Goal: Information Seeking & Learning: Check status

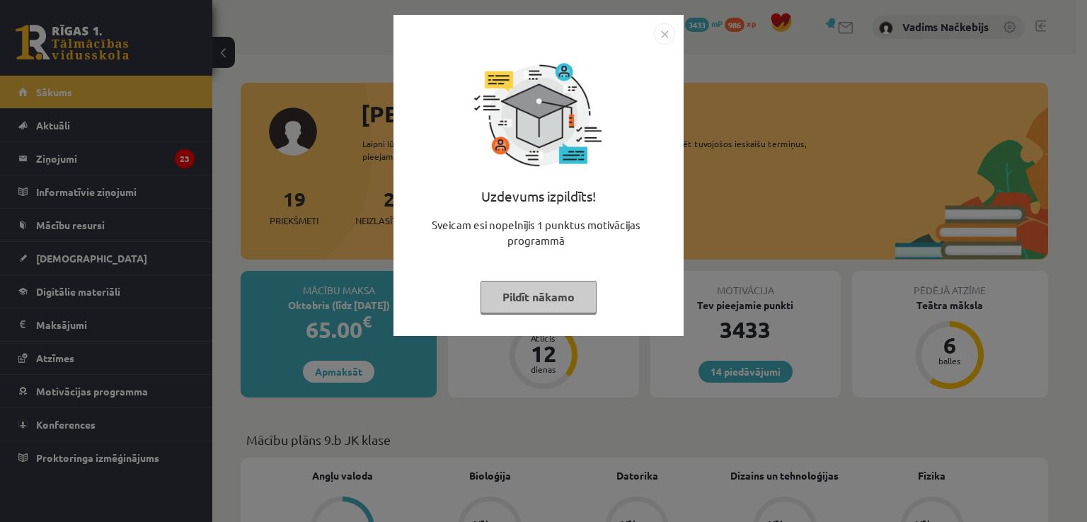
click at [658, 28] on img "Close" at bounding box center [664, 33] width 21 height 21
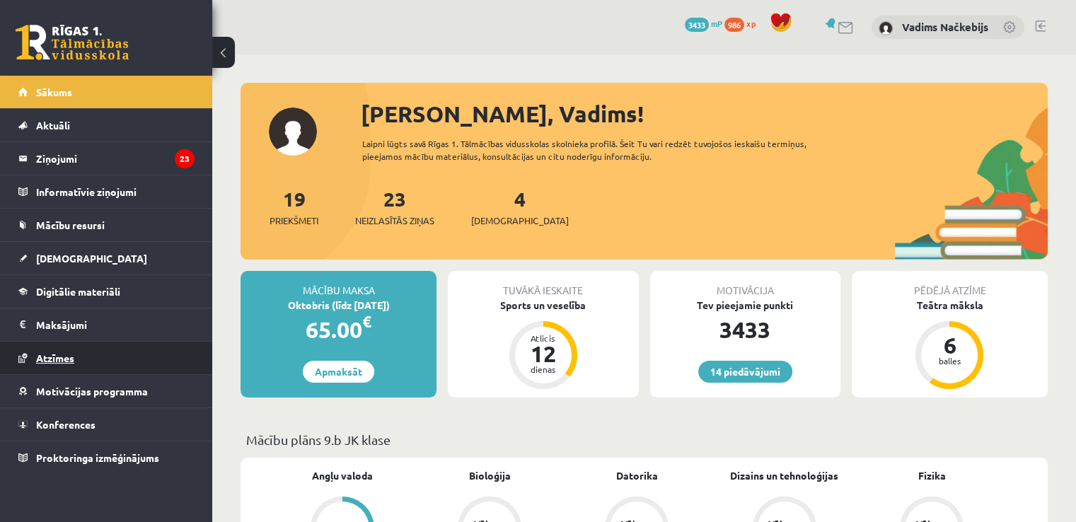
click at [100, 357] on link "Atzīmes" at bounding box center [106, 358] width 176 height 33
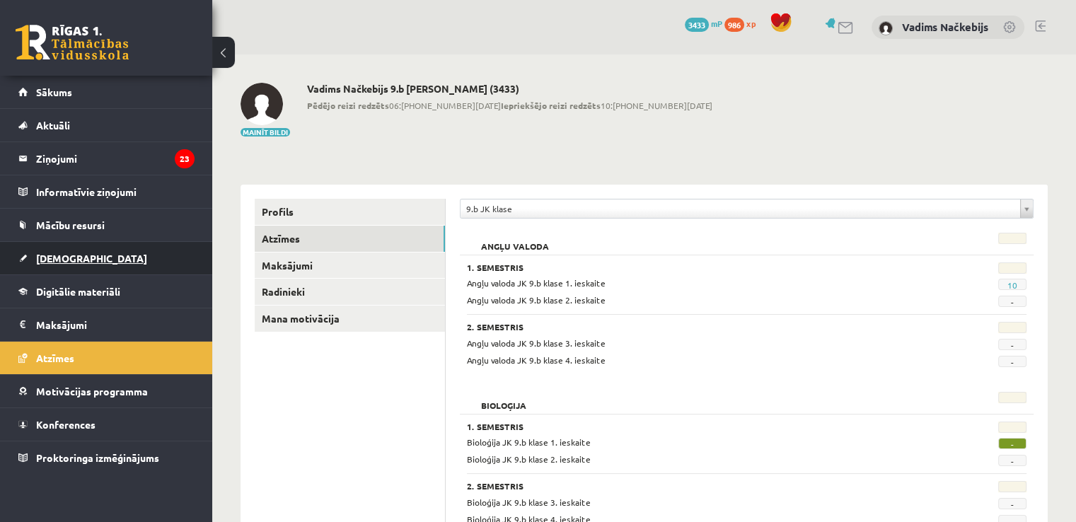
click at [62, 255] on span "[DEMOGRAPHIC_DATA]" at bounding box center [91, 258] width 111 height 13
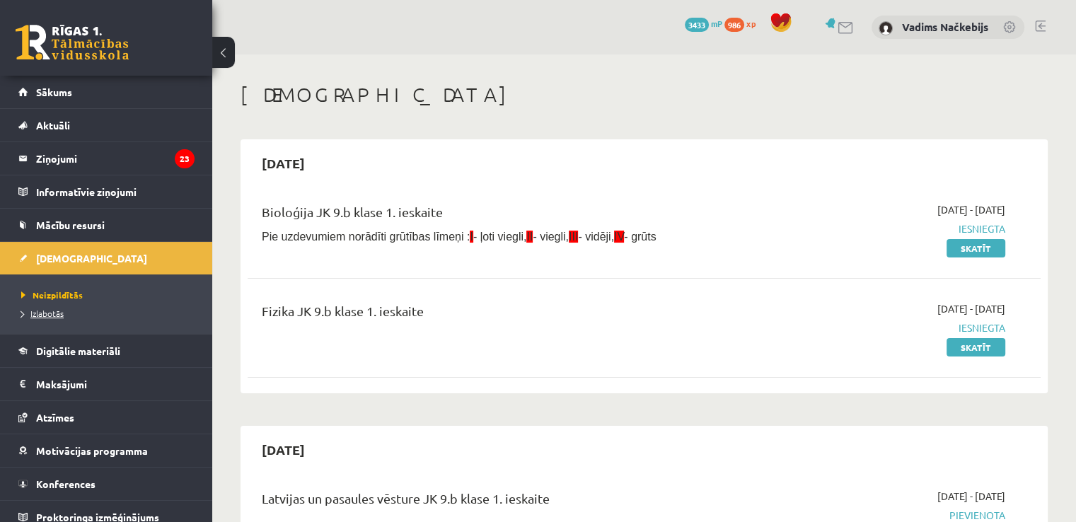
click at [54, 313] on span "Izlabotās" at bounding box center [42, 313] width 42 height 11
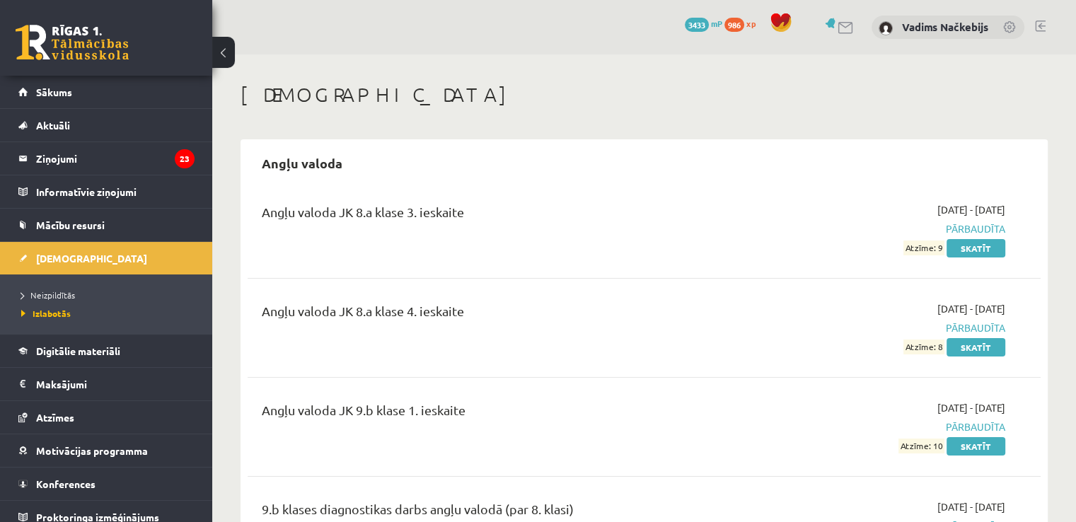
scroll to position [141, 0]
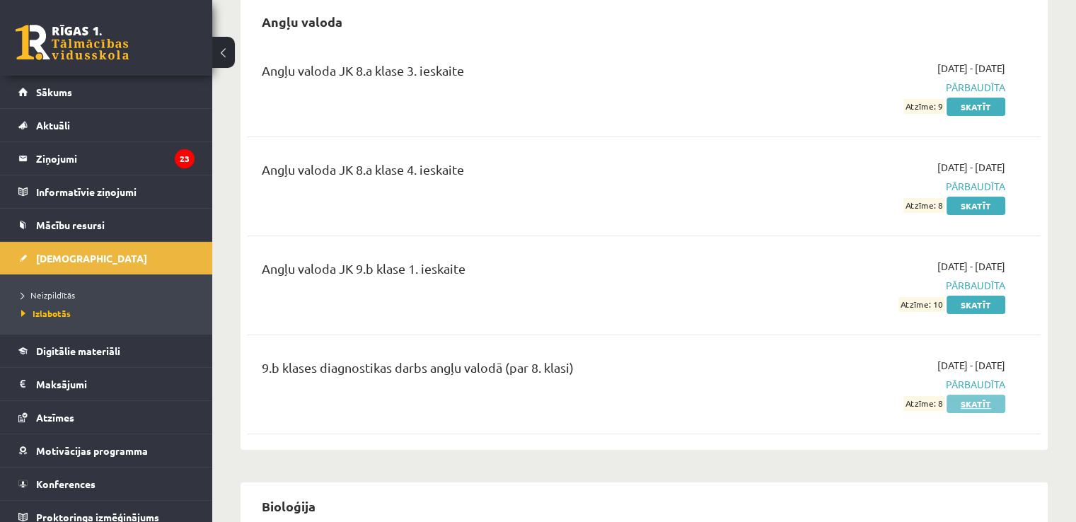
click at [983, 396] on link "Skatīt" at bounding box center [975, 404] width 59 height 18
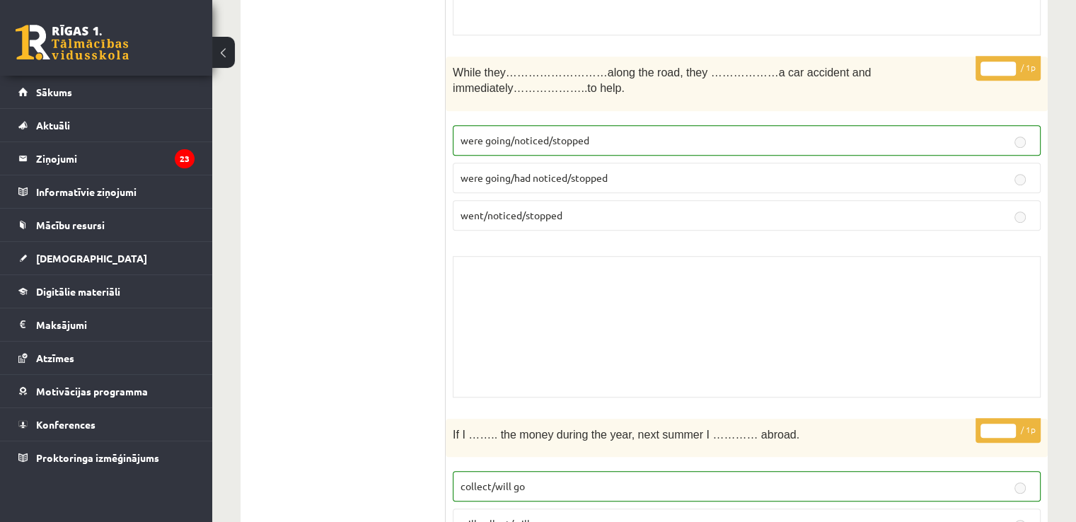
scroll to position [990, 0]
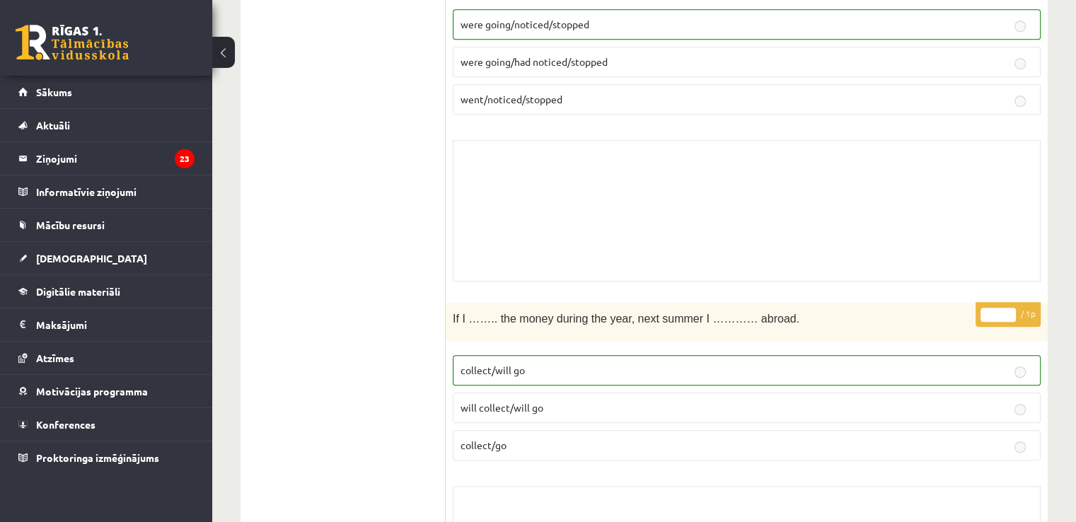
drag, startPoint x: 710, startPoint y: 304, endPoint x: 583, endPoint y: 309, distance: 127.4
click at [583, 309] on div "If I …….. the money during the year, next summer I ………… abroad." at bounding box center [747, 322] width 602 height 39
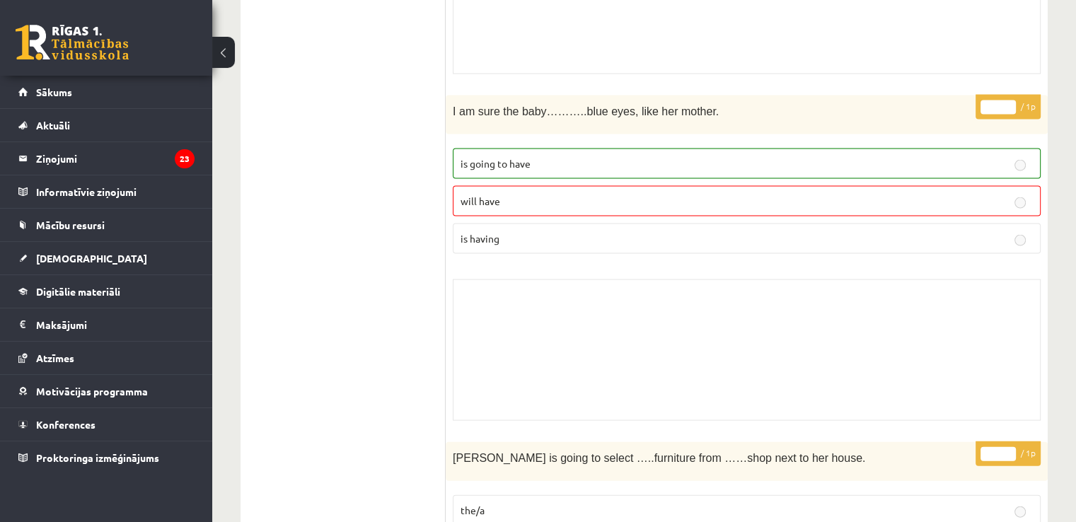
scroll to position [2838, 0]
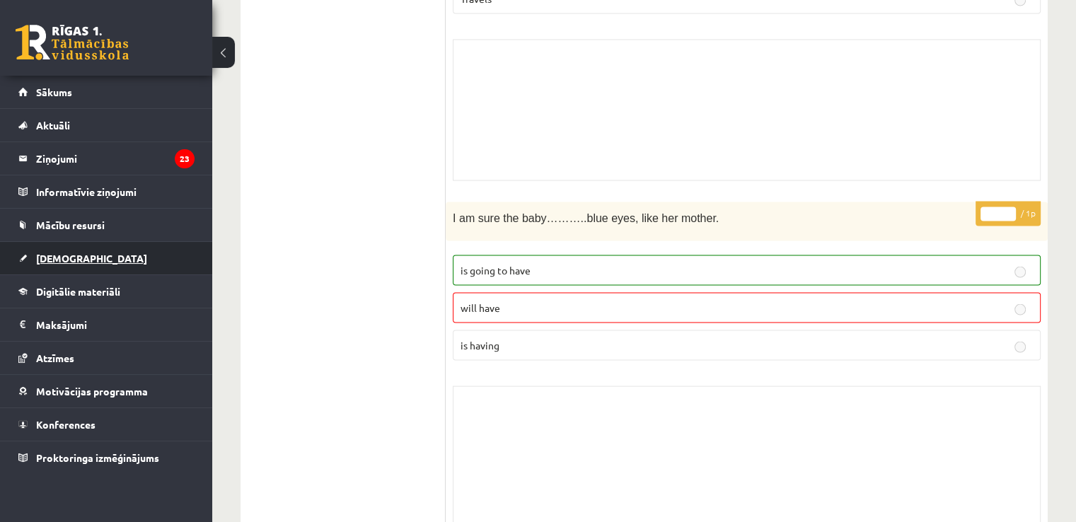
click at [79, 248] on link "[DEMOGRAPHIC_DATA]" at bounding box center [106, 258] width 176 height 33
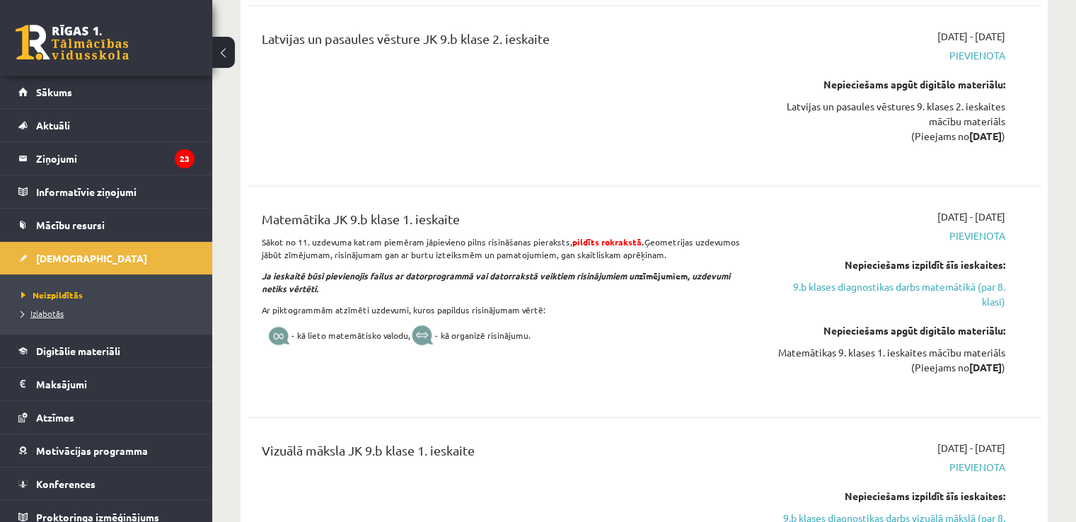
click at [59, 311] on span "Izlabotās" at bounding box center [42, 313] width 42 height 11
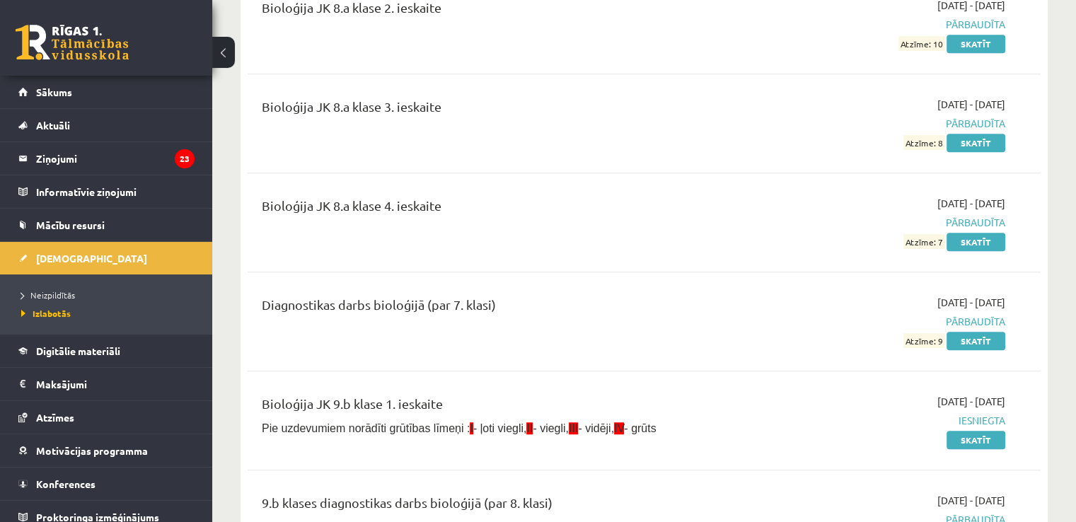
scroll to position [990, 0]
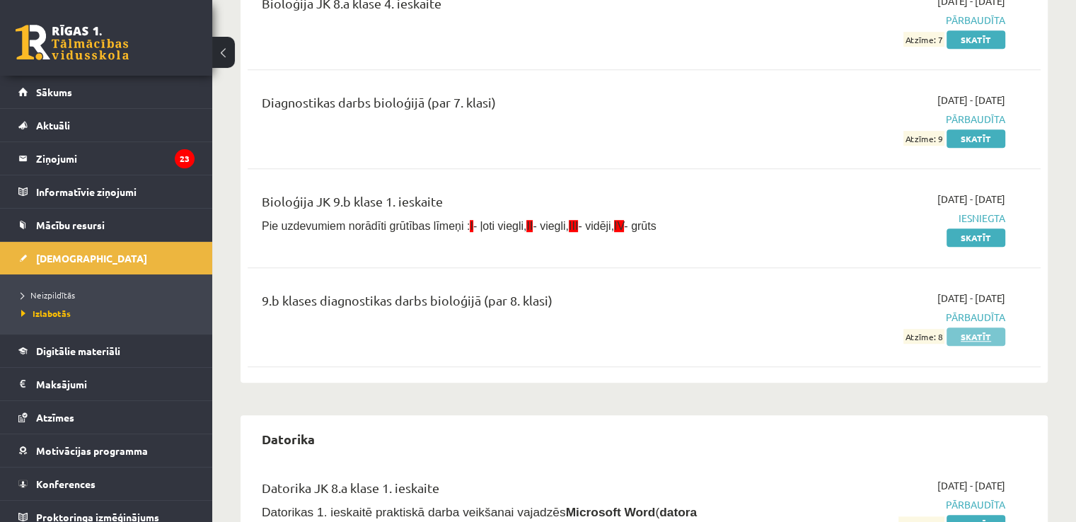
click at [986, 335] on link "Skatīt" at bounding box center [975, 337] width 59 height 18
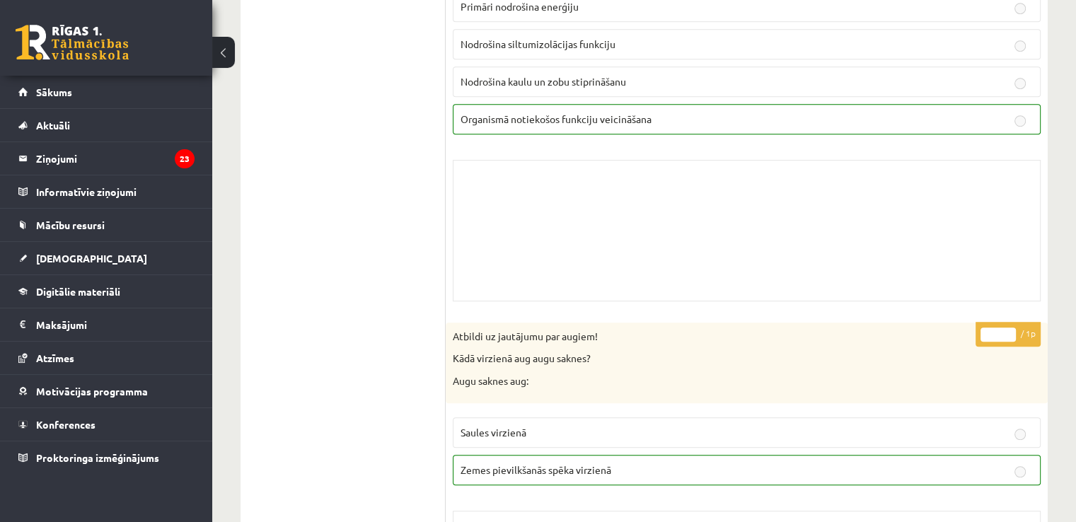
scroll to position [990, 0]
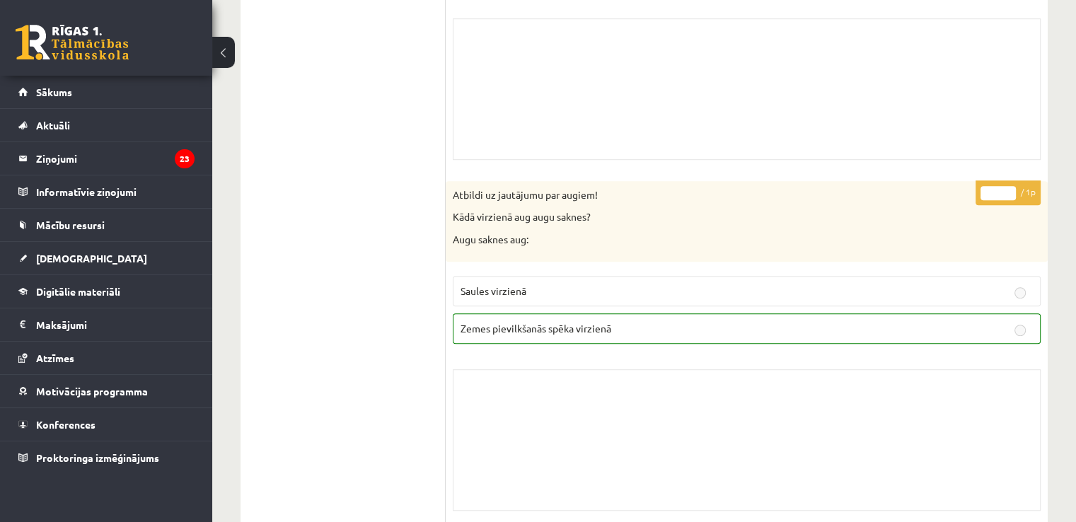
drag, startPoint x: 543, startPoint y: 250, endPoint x: 526, endPoint y: 264, distance: 22.1
drag, startPoint x: 526, startPoint y: 264, endPoint x: 463, endPoint y: 312, distance: 79.2
click at [463, 313] on label "Zemes pievilkšanās spēka virzienā" at bounding box center [747, 328] width 588 height 30
click at [663, 284] on p "Saules virzienā" at bounding box center [746, 291] width 572 height 15
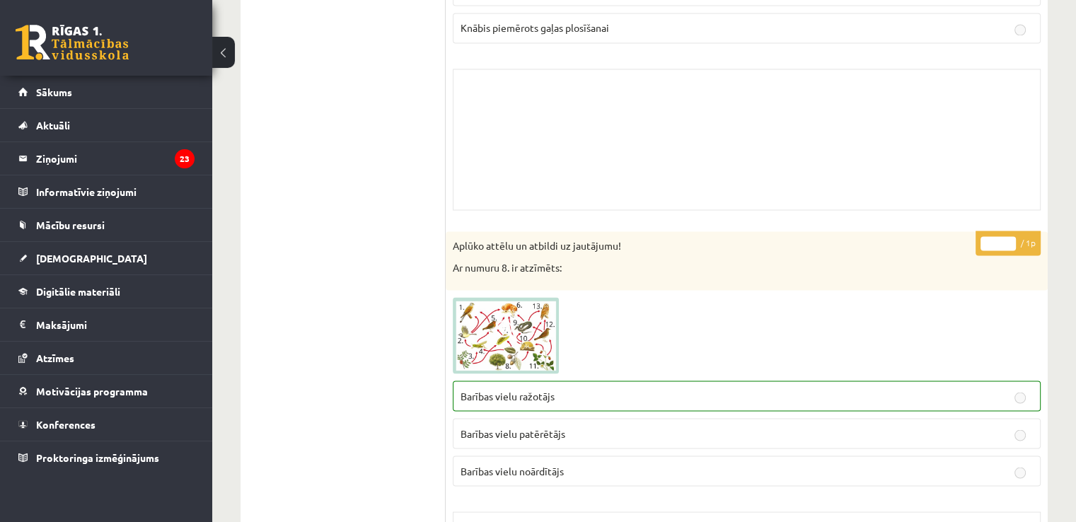
scroll to position [2547, 0]
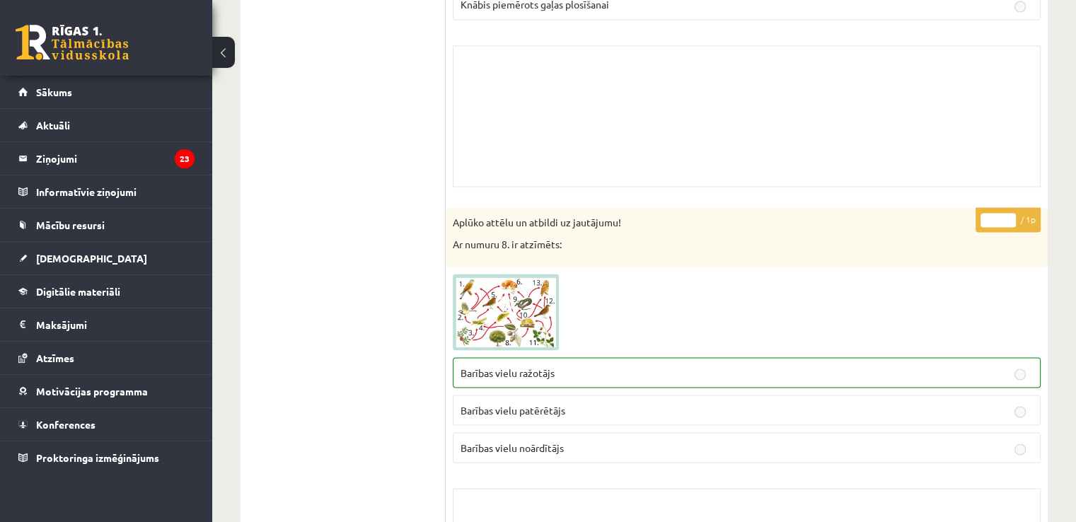
click at [521, 281] on img at bounding box center [506, 312] width 106 height 76
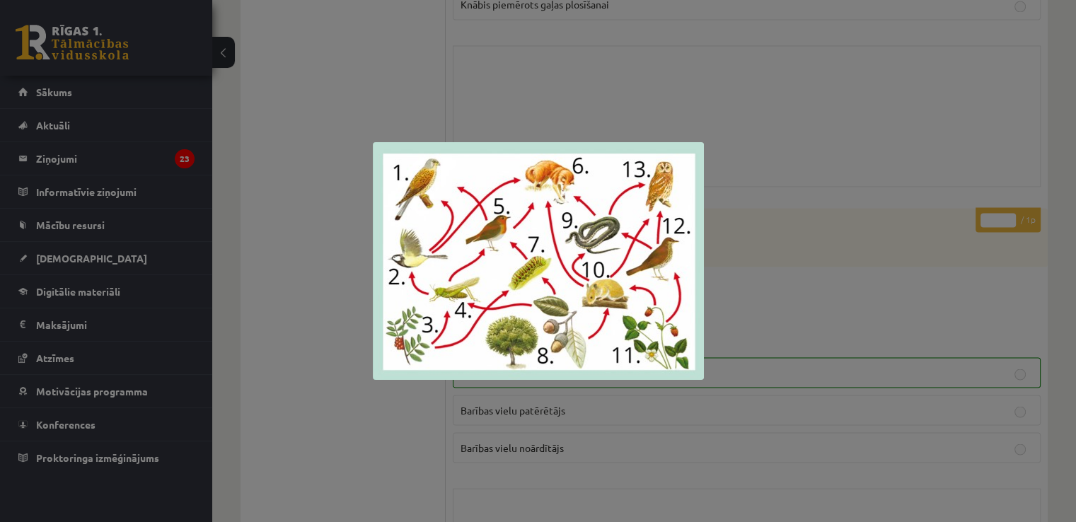
click at [871, 281] on div at bounding box center [538, 261] width 1076 height 522
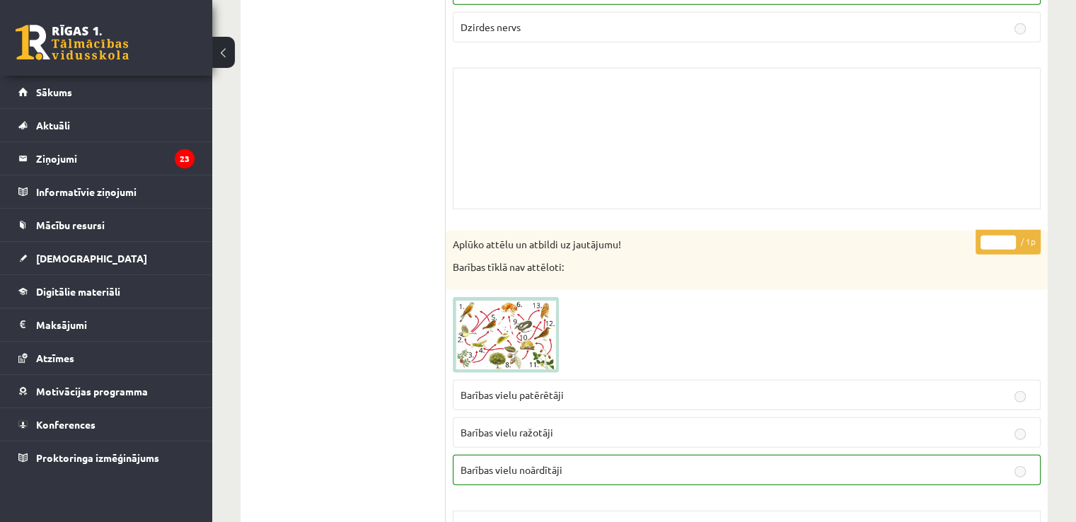
scroll to position [3820, 0]
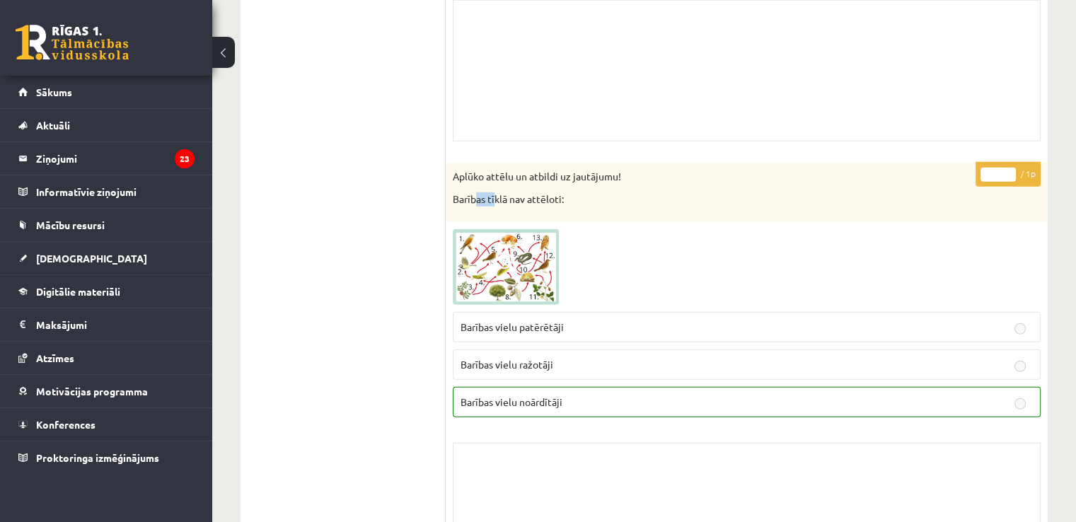
drag, startPoint x: 473, startPoint y: 190, endPoint x: 495, endPoint y: 188, distance: 22.0
click at [495, 192] on p "Barības tīklā nav attēloti:" at bounding box center [711, 199] width 517 height 14
click at [511, 176] on div "Aplūko attēlu un atbildi uz jautājumu! Barības tīklā nav attēloti:" at bounding box center [747, 192] width 602 height 59
click at [526, 257] on img at bounding box center [506, 267] width 106 height 76
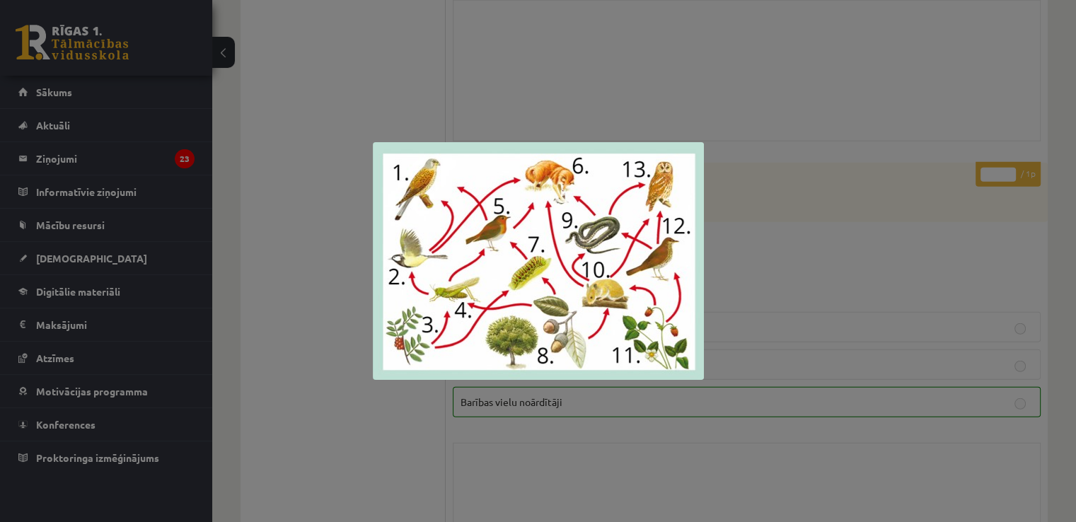
click at [921, 170] on div at bounding box center [538, 261] width 1076 height 522
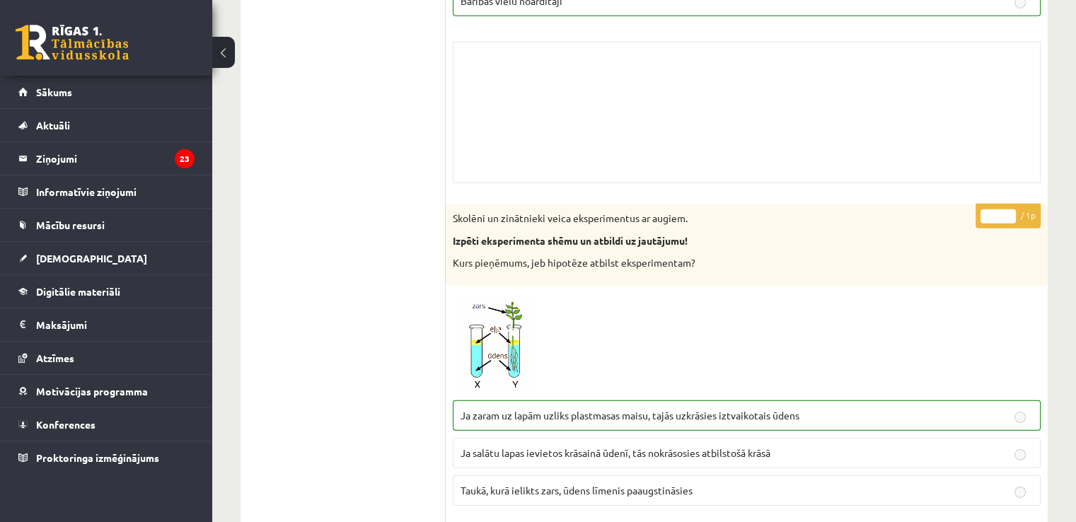
scroll to position [4244, 0]
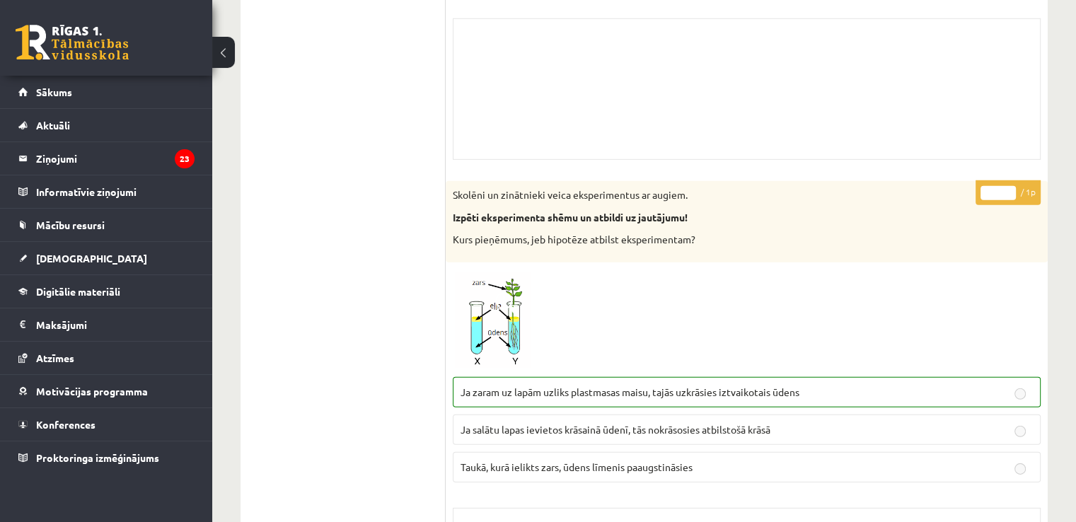
click at [501, 315] on img at bounding box center [506, 320] width 106 height 100
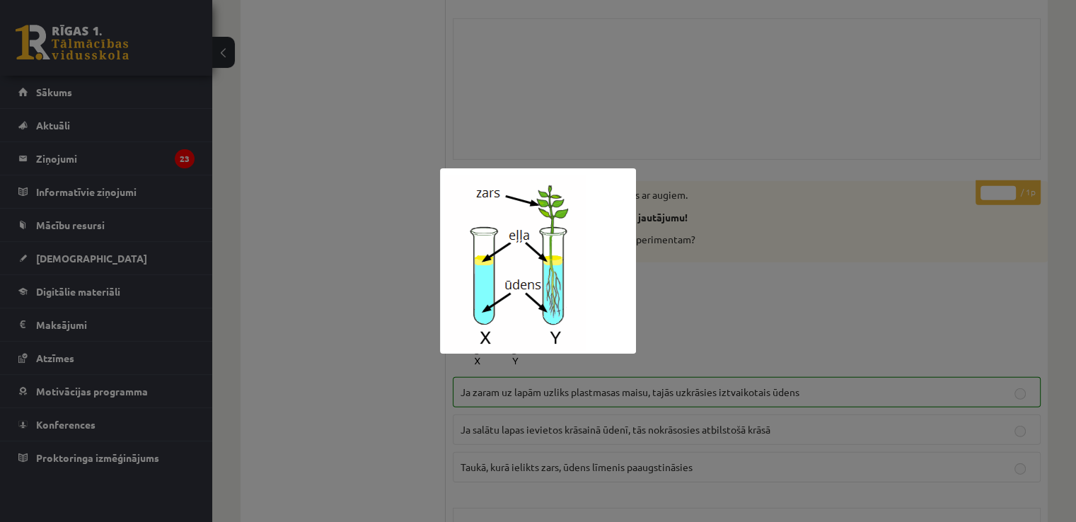
click at [453, 270] on link at bounding box center [506, 320] width 106 height 100
click at [772, 154] on div at bounding box center [538, 261] width 1076 height 522
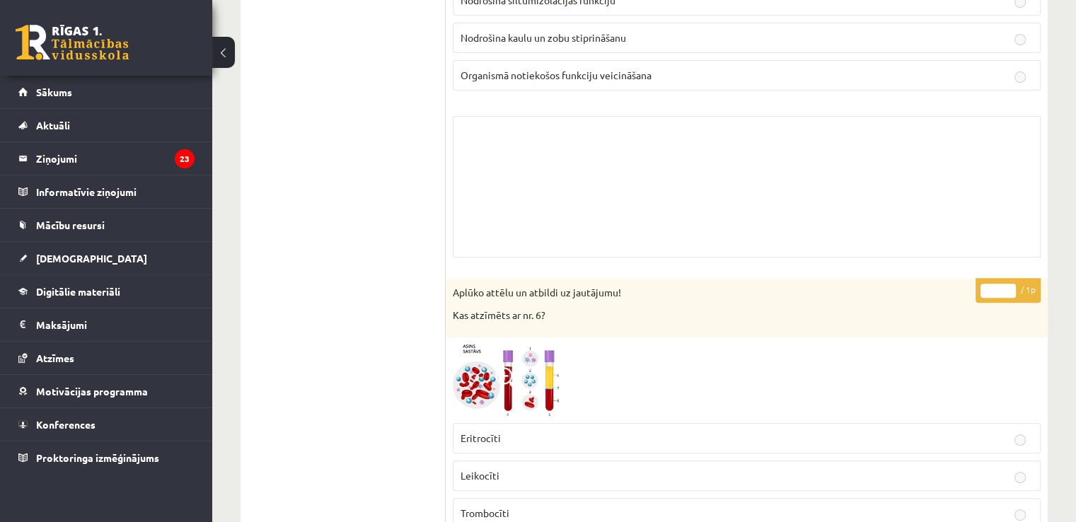
scroll to position [5942, 0]
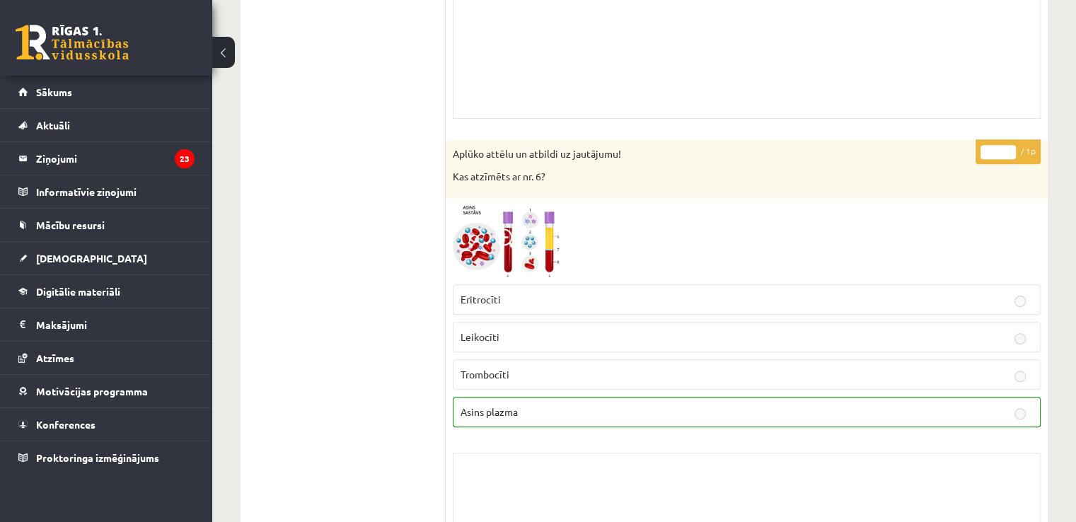
click at [506, 210] on img at bounding box center [506, 241] width 106 height 71
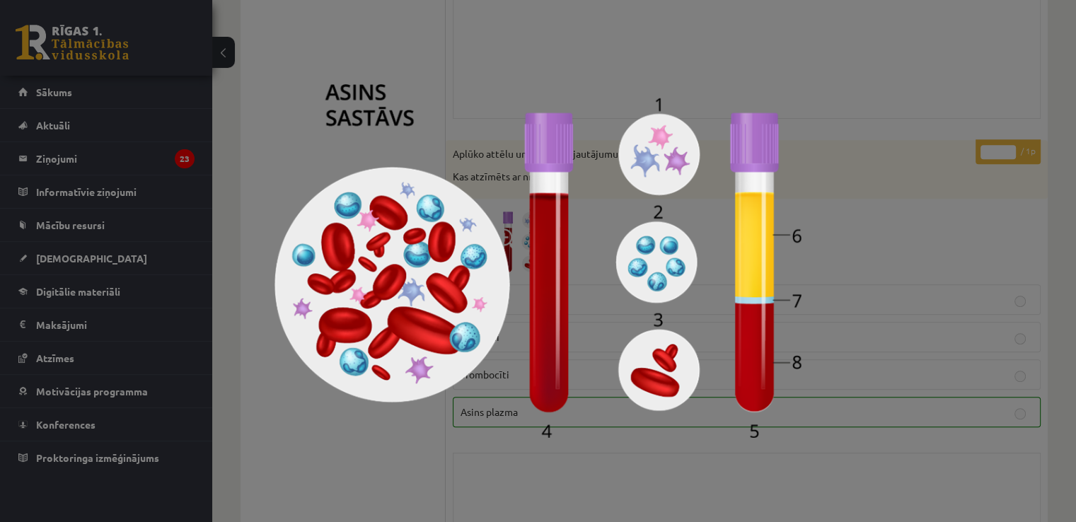
click at [881, 120] on div at bounding box center [538, 261] width 1076 height 522
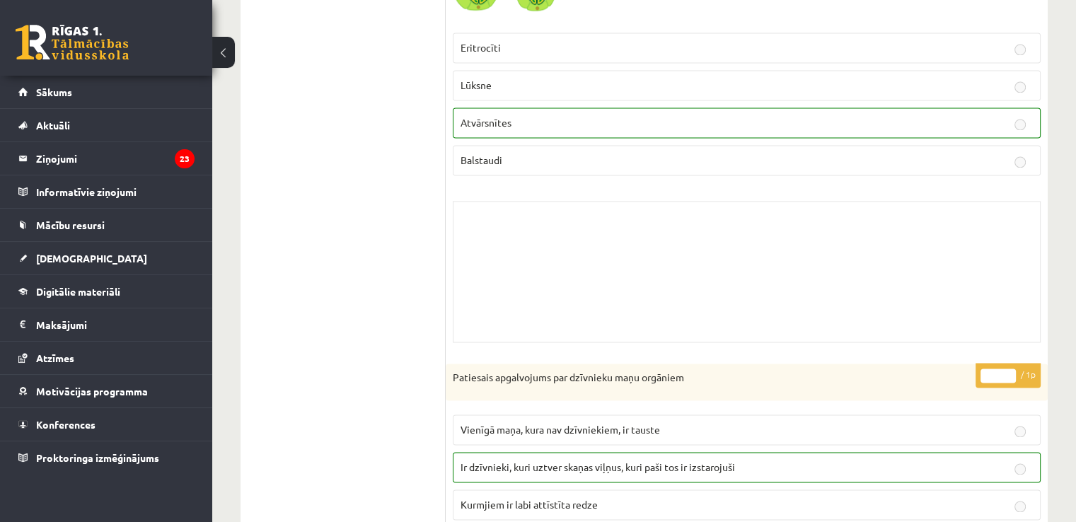
scroll to position [7640, 0]
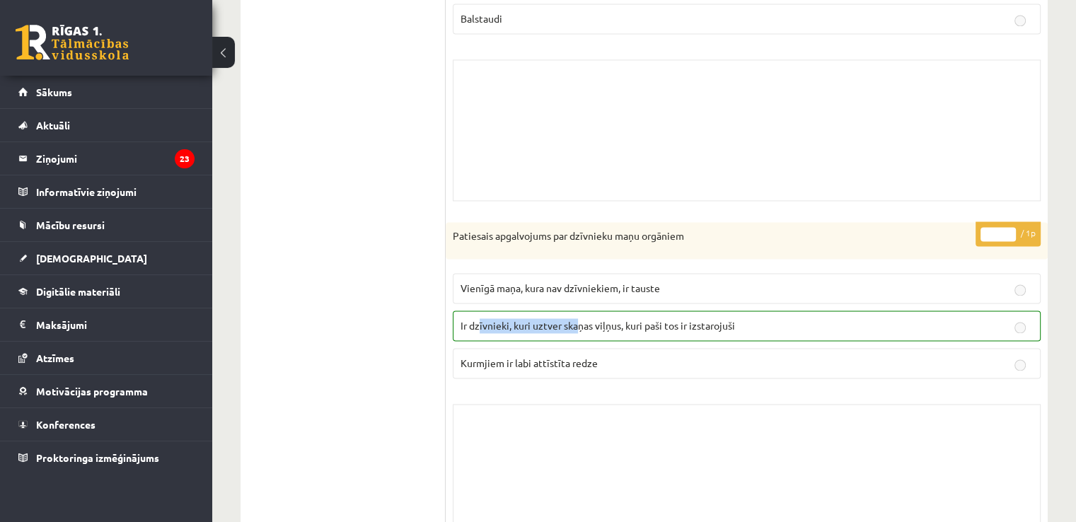
drag, startPoint x: 486, startPoint y: 301, endPoint x: 577, endPoint y: 317, distance: 92.0
click at [577, 317] on label "Ir dzīvnieki, kuri uztver skaņas viļņus, kuri paši tos ir izstarojuši" at bounding box center [747, 326] width 588 height 30
click at [612, 404] on div "Skolotāja pielikums" at bounding box center [747, 474] width 588 height 141
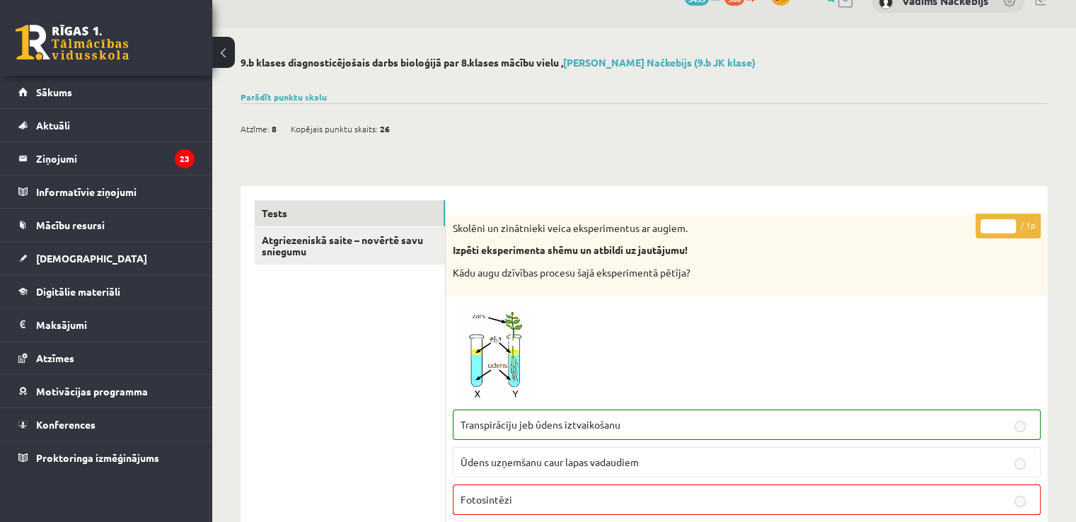
scroll to position [0, 0]
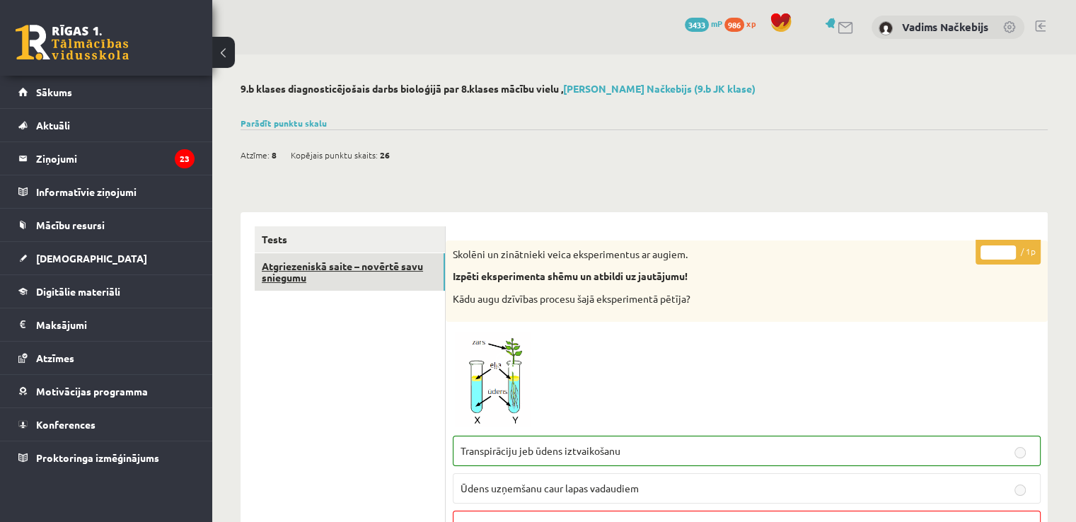
click at [386, 258] on link "Atgriezeniskā saite – novērtē savu sniegumu" at bounding box center [350, 272] width 190 height 38
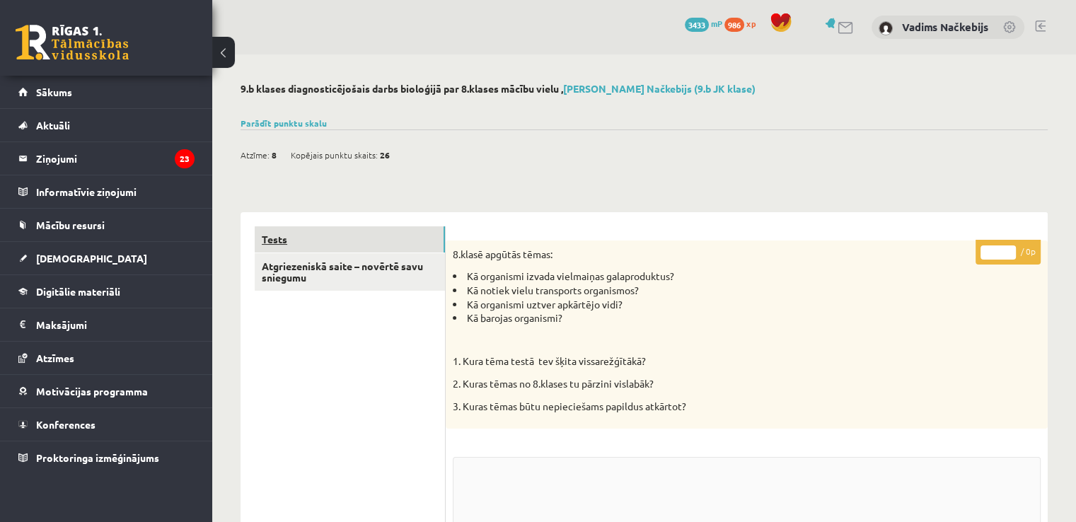
click at [393, 231] on link "Tests" at bounding box center [350, 239] width 190 height 26
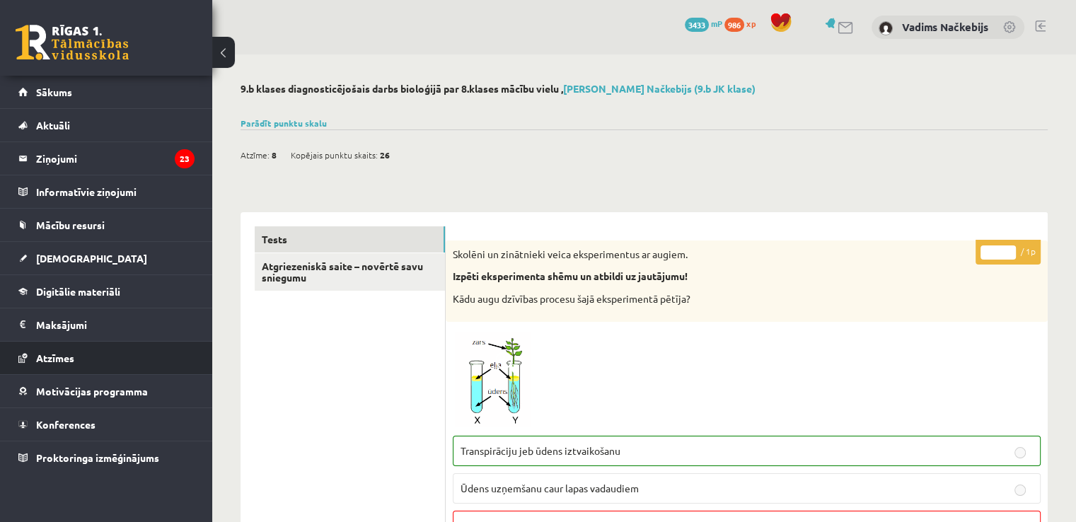
drag, startPoint x: 0, startPoint y: 397, endPoint x: 6, endPoint y: 354, distance: 42.8
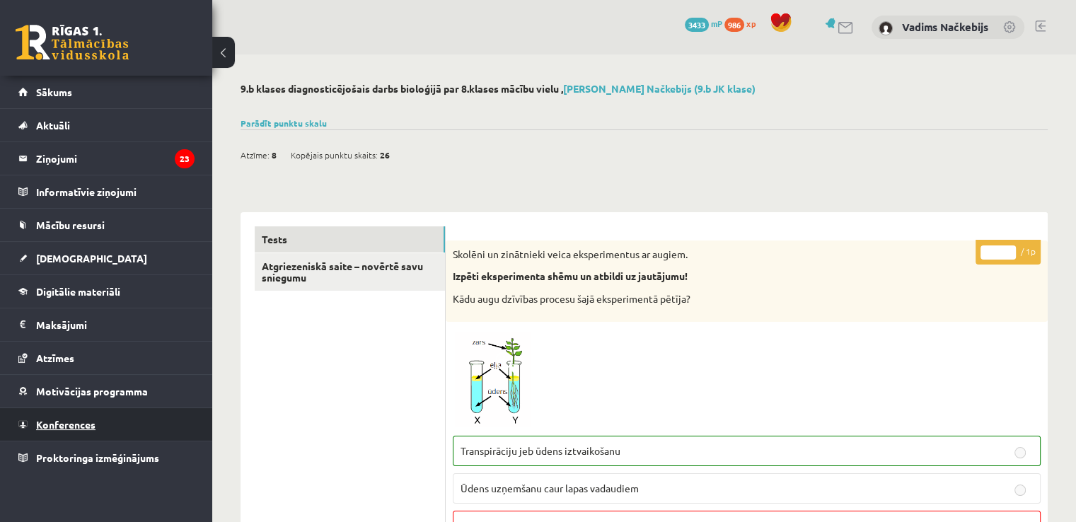
drag, startPoint x: 6, startPoint y: 354, endPoint x: 82, endPoint y: 417, distance: 98.5
click at [82, 417] on link "Konferences" at bounding box center [106, 424] width 176 height 33
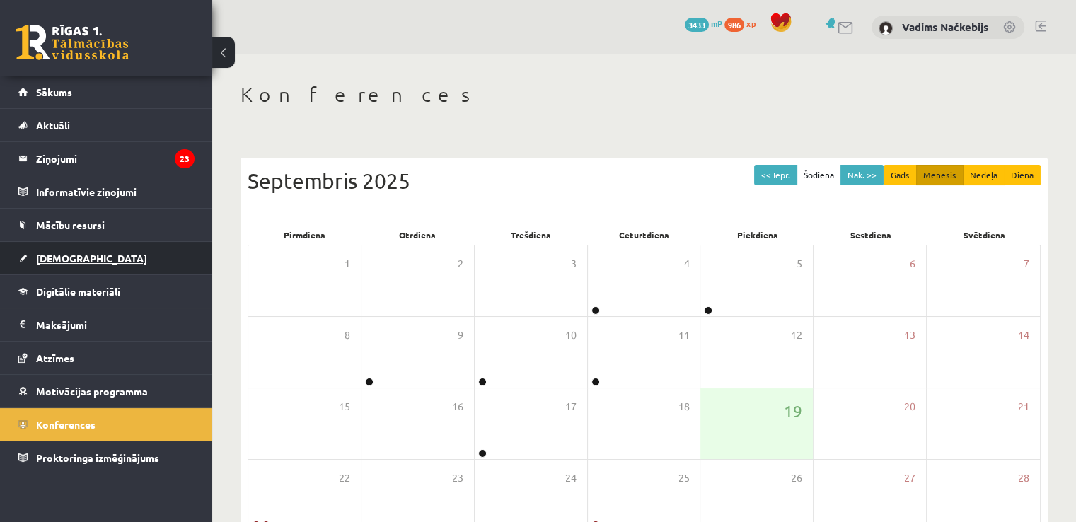
click at [129, 246] on link "[DEMOGRAPHIC_DATA]" at bounding box center [106, 258] width 176 height 33
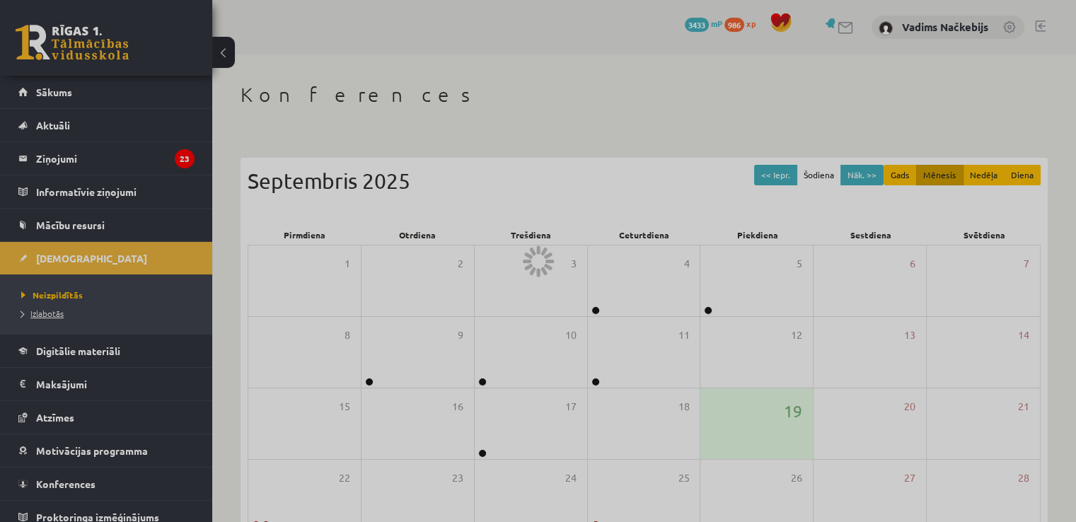
click at [36, 311] on span "Izlabotās" at bounding box center [42, 313] width 42 height 11
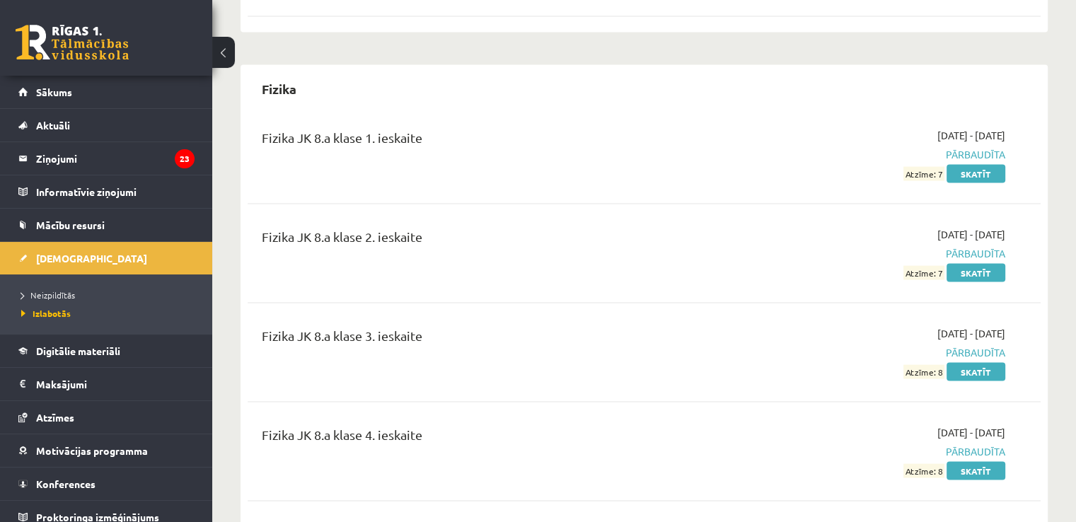
scroll to position [3112, 0]
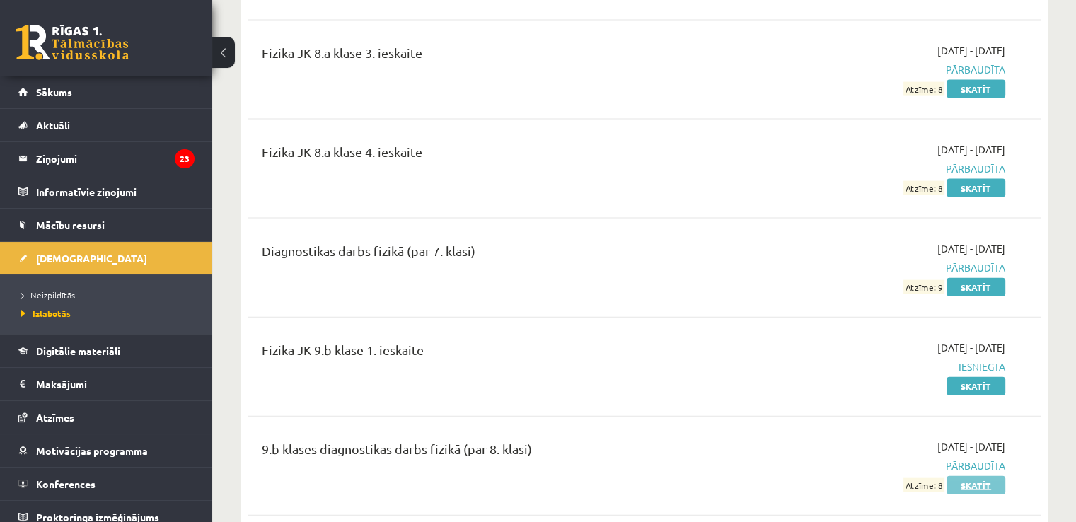
click at [989, 476] on link "Skatīt" at bounding box center [975, 485] width 59 height 18
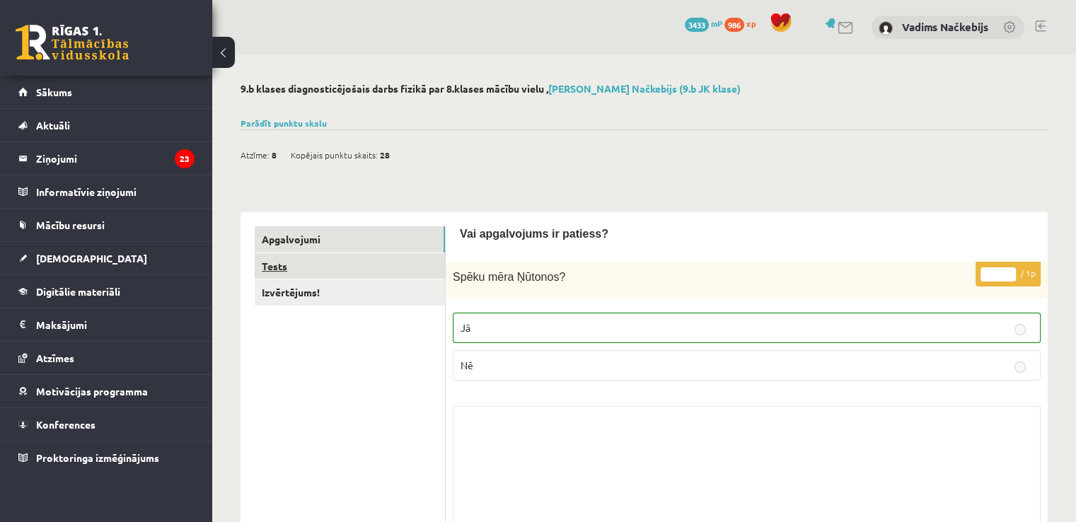
click at [289, 265] on link "Tests" at bounding box center [350, 266] width 190 height 26
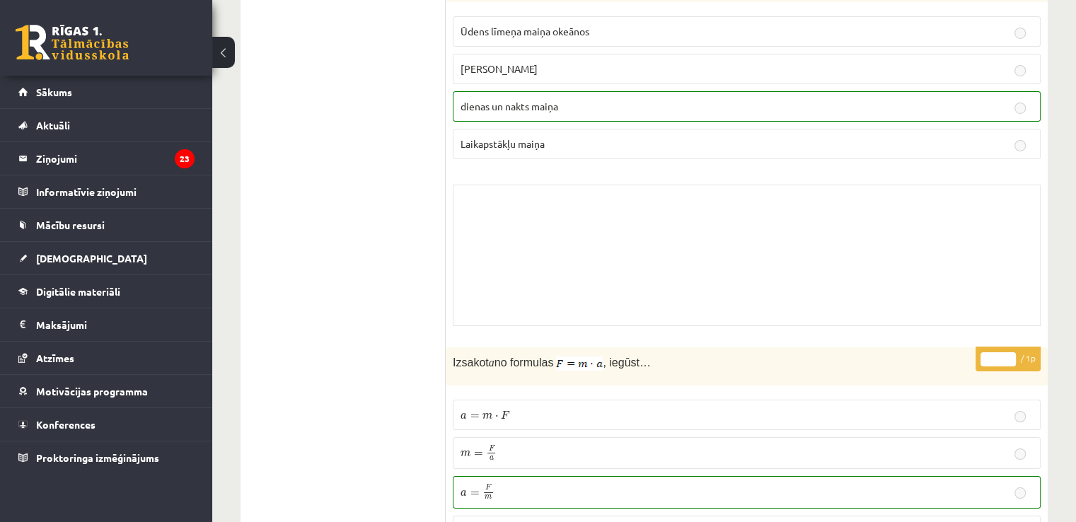
scroll to position [5235, 0]
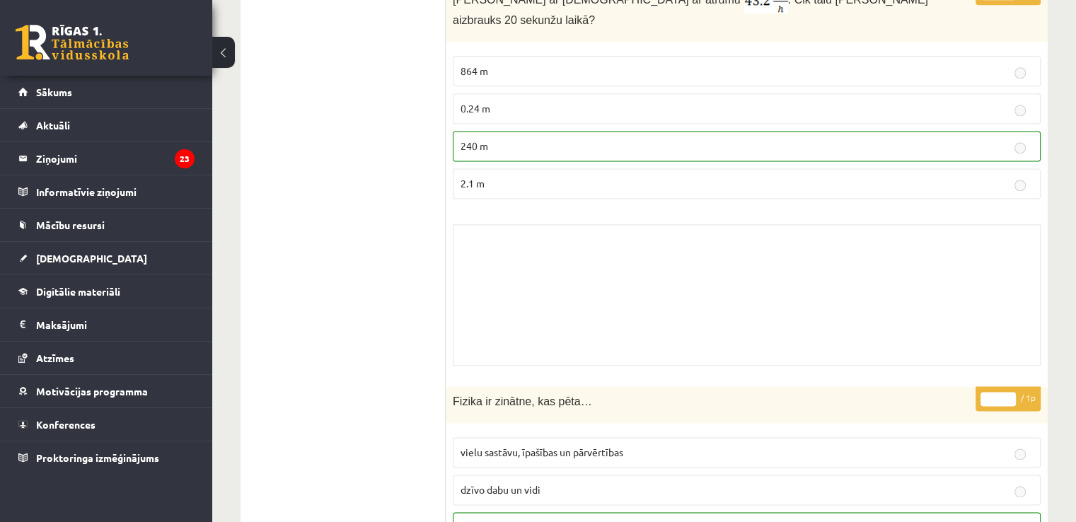
drag, startPoint x: 552, startPoint y: 257, endPoint x: 501, endPoint y: 245, distance: 52.2
click at [501, 245] on div "Skolotāja pielikums" at bounding box center [747, 294] width 588 height 141
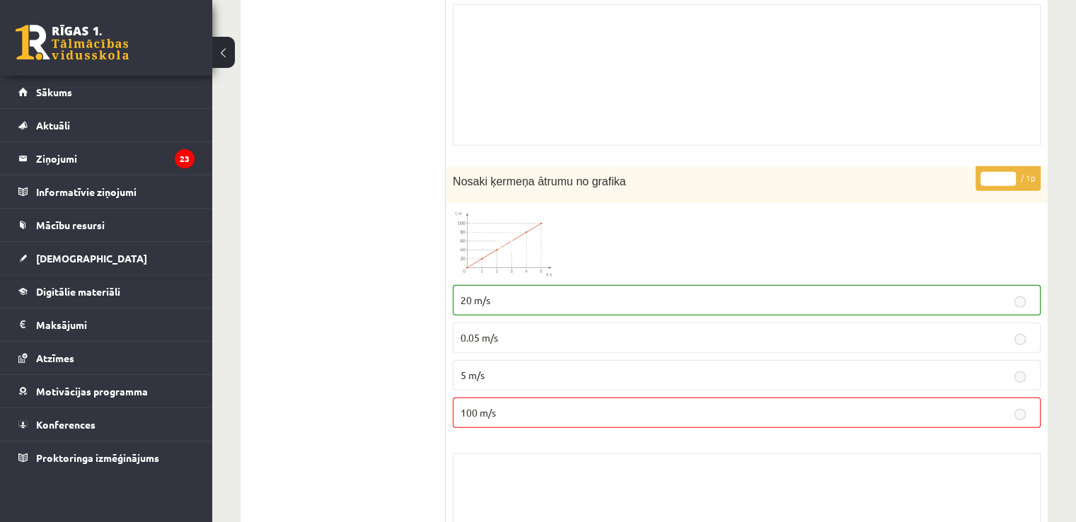
scroll to position [3678, 0]
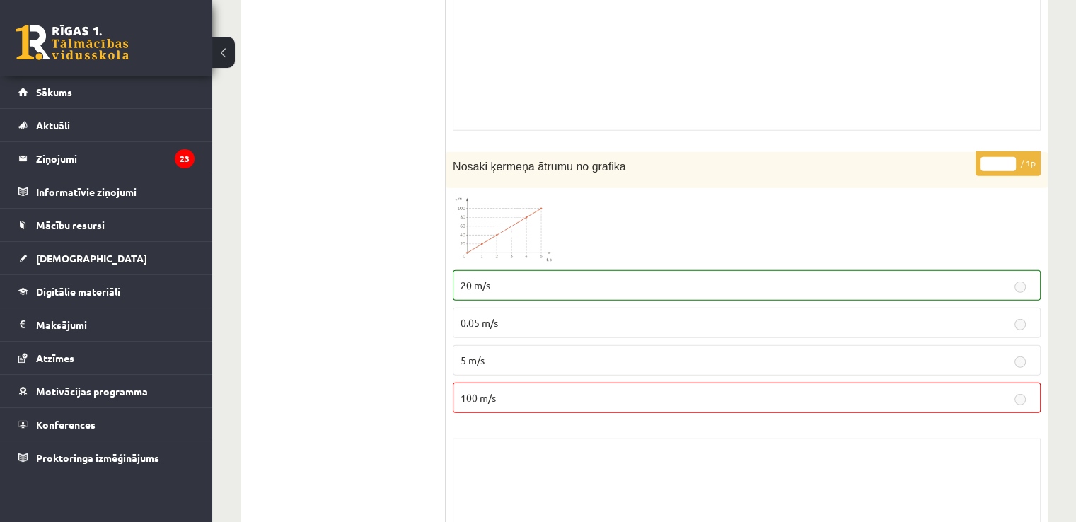
click at [519, 228] on img at bounding box center [506, 229] width 106 height 68
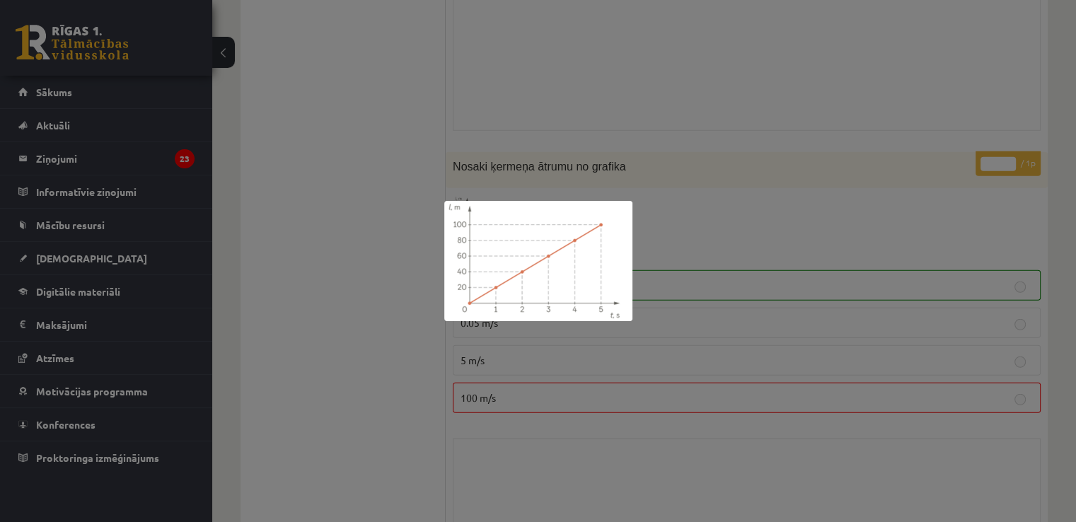
click at [750, 166] on div at bounding box center [538, 261] width 1076 height 522
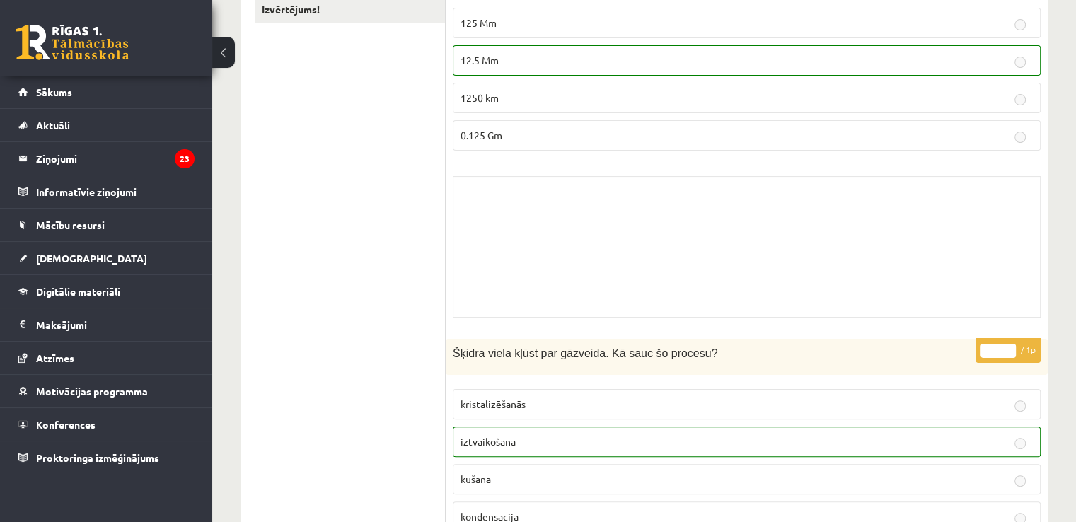
scroll to position [0, 0]
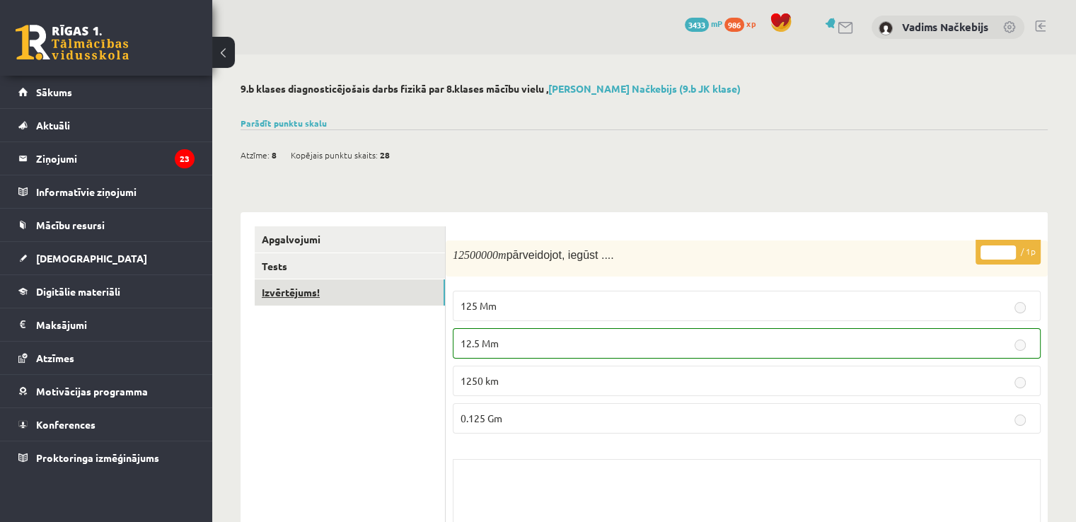
click at [377, 296] on link "Izvērtējums!" at bounding box center [350, 292] width 190 height 26
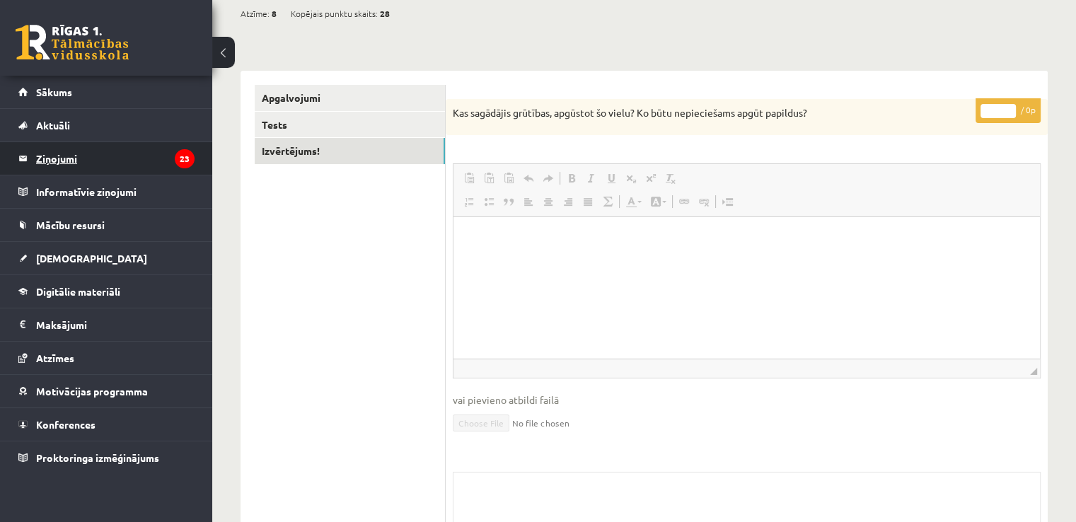
drag, startPoint x: 41, startPoint y: 152, endPoint x: 34, endPoint y: 156, distance: 8.2
drag, startPoint x: 34, startPoint y: 156, endPoint x: 246, endPoint y: 371, distance: 302.1
click at [249, 371] on div "Apgalvojumi Tests Izvērtējums!" at bounding box center [343, 353] width 205 height 564
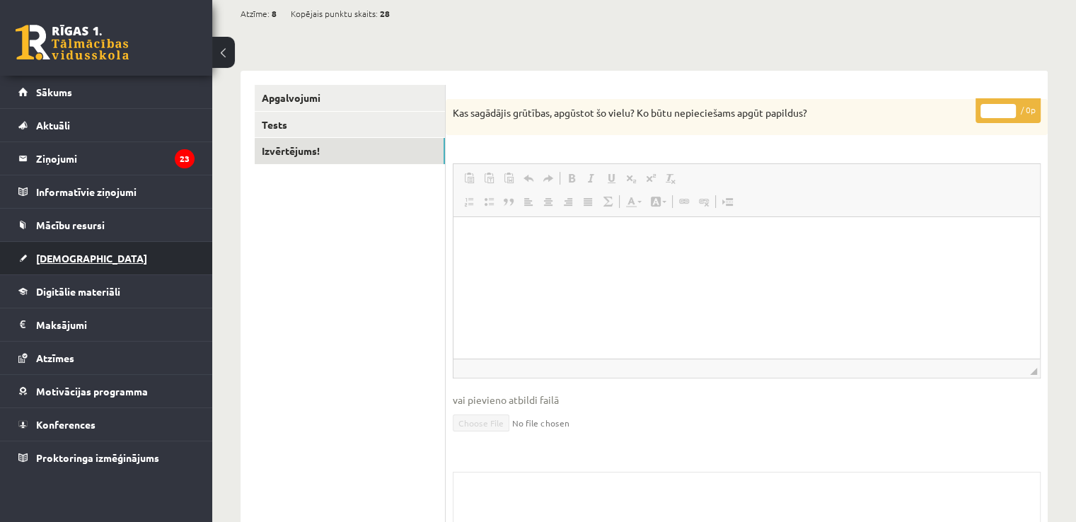
click at [112, 260] on link "[DEMOGRAPHIC_DATA]" at bounding box center [106, 258] width 176 height 33
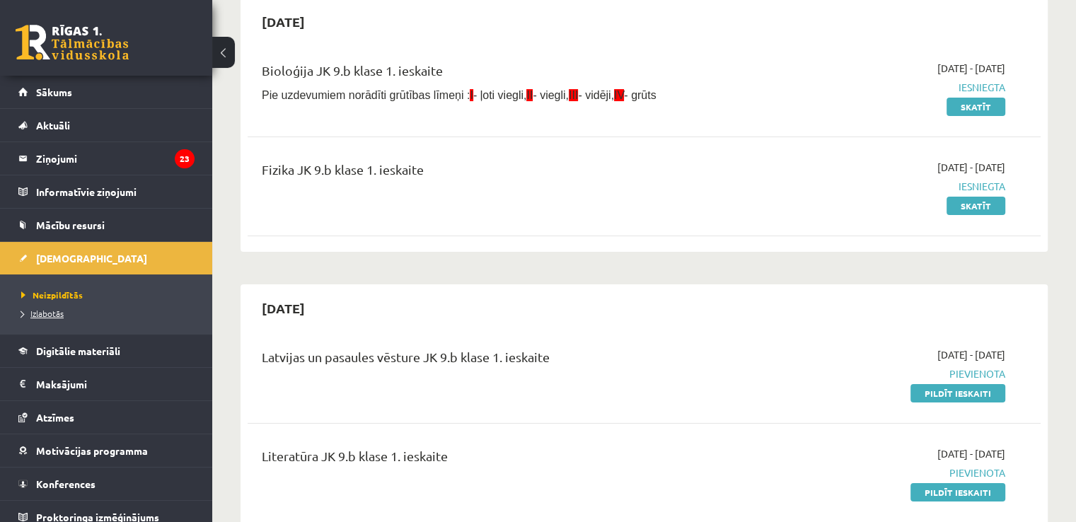
click at [31, 313] on span "Izlabotās" at bounding box center [42, 313] width 42 height 11
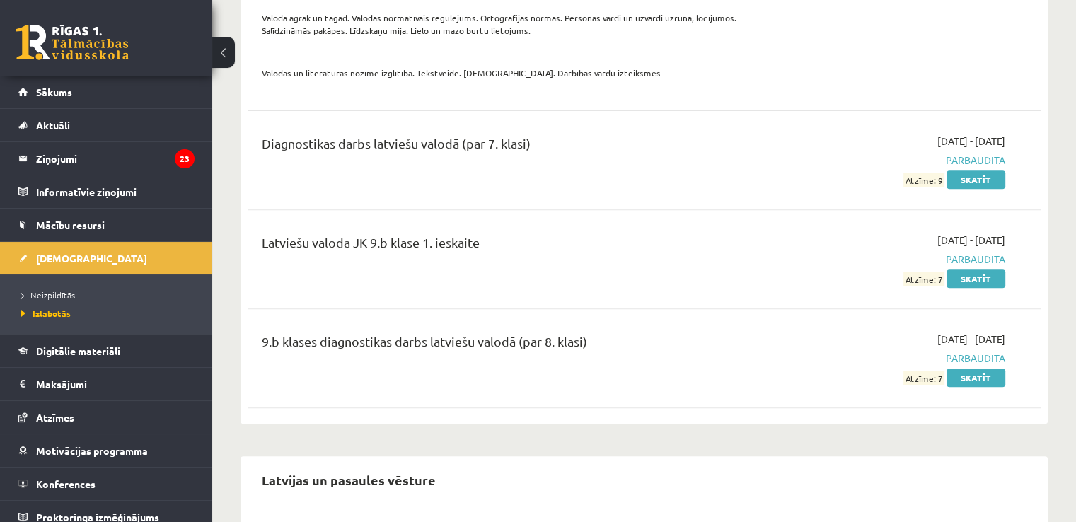
scroll to position [5942, 0]
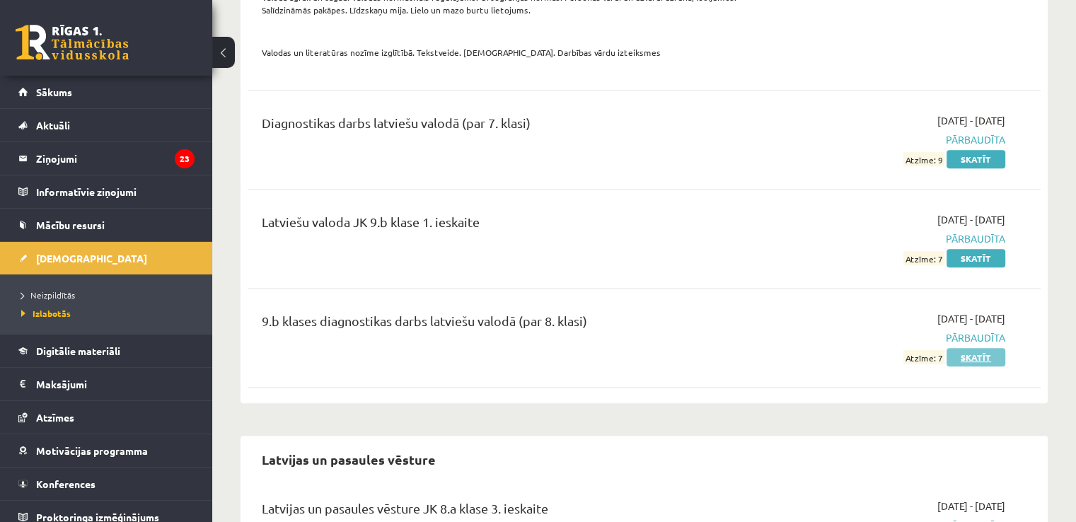
click at [999, 348] on link "Skatīt" at bounding box center [975, 357] width 59 height 18
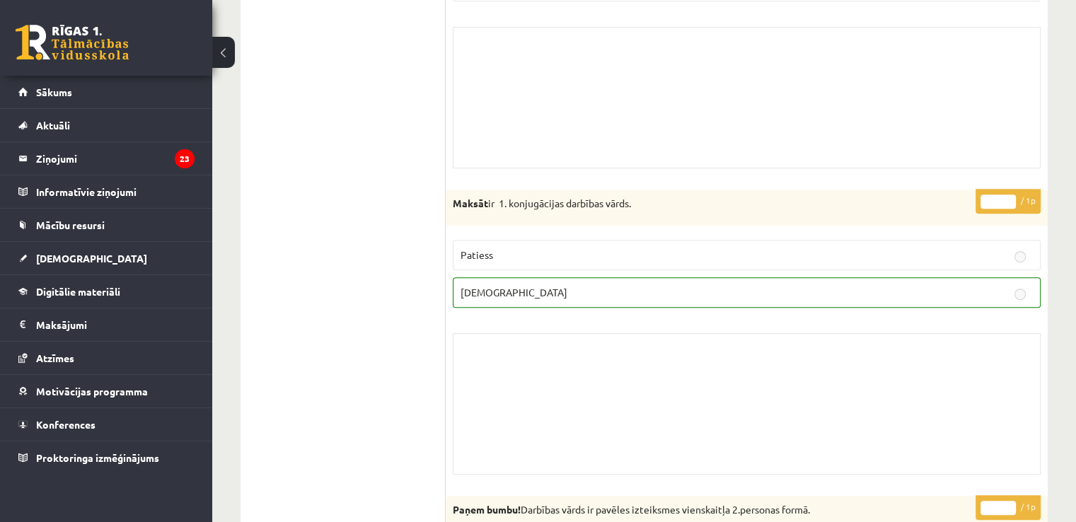
scroll to position [707, 0]
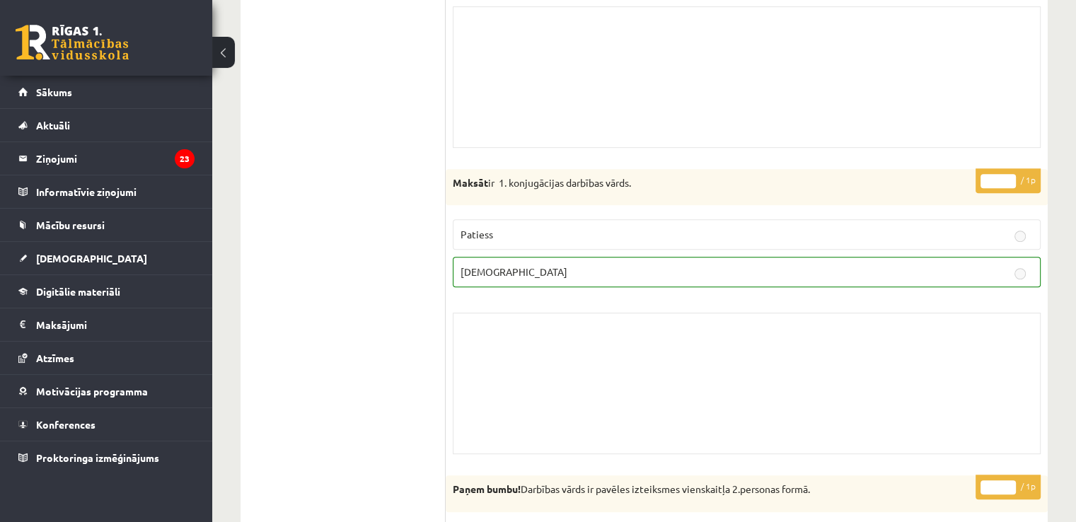
drag, startPoint x: 914, startPoint y: 354, endPoint x: 676, endPoint y: 311, distance: 242.4
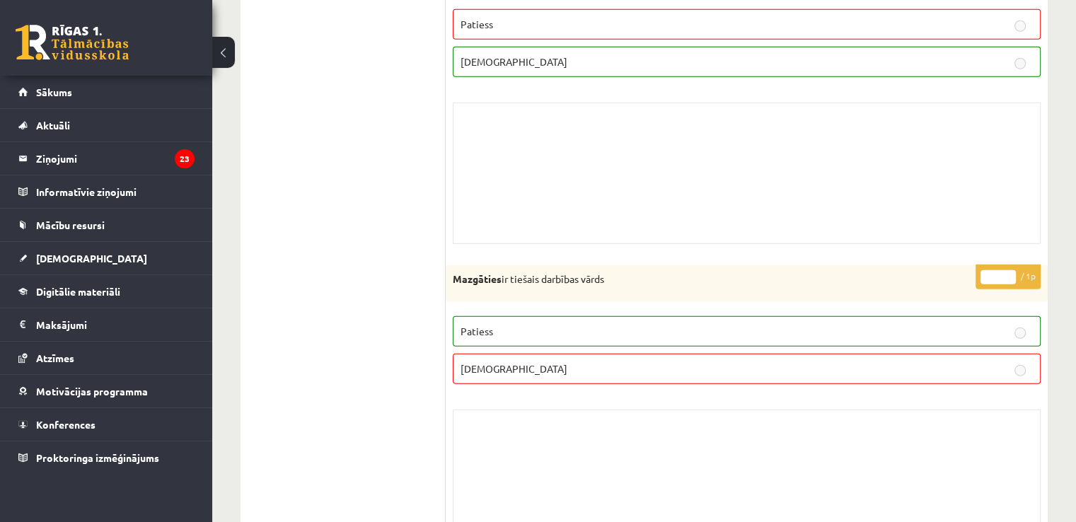
scroll to position [4103, 0]
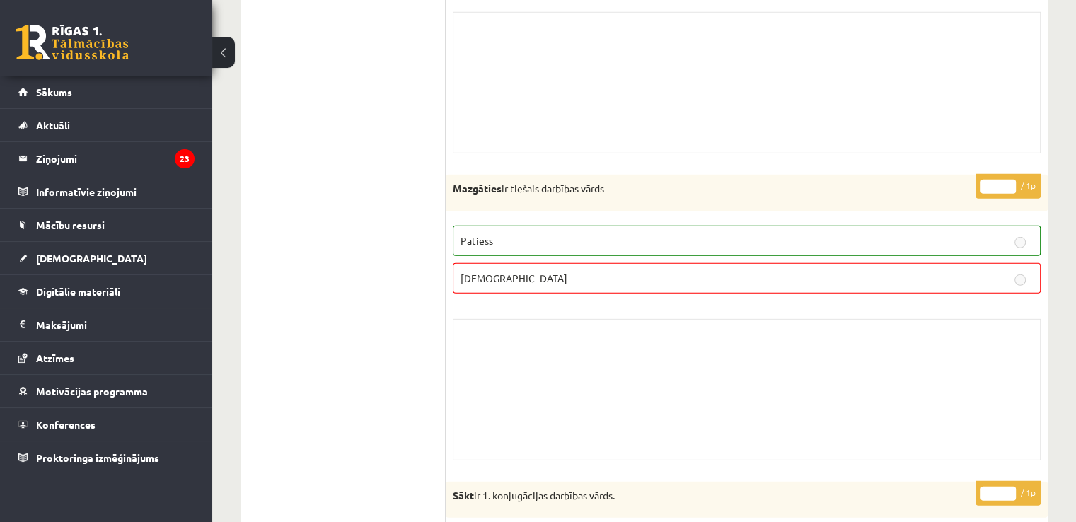
click at [610, 193] on div "Mazgāties ir tiešais darbības vārds" at bounding box center [747, 193] width 602 height 37
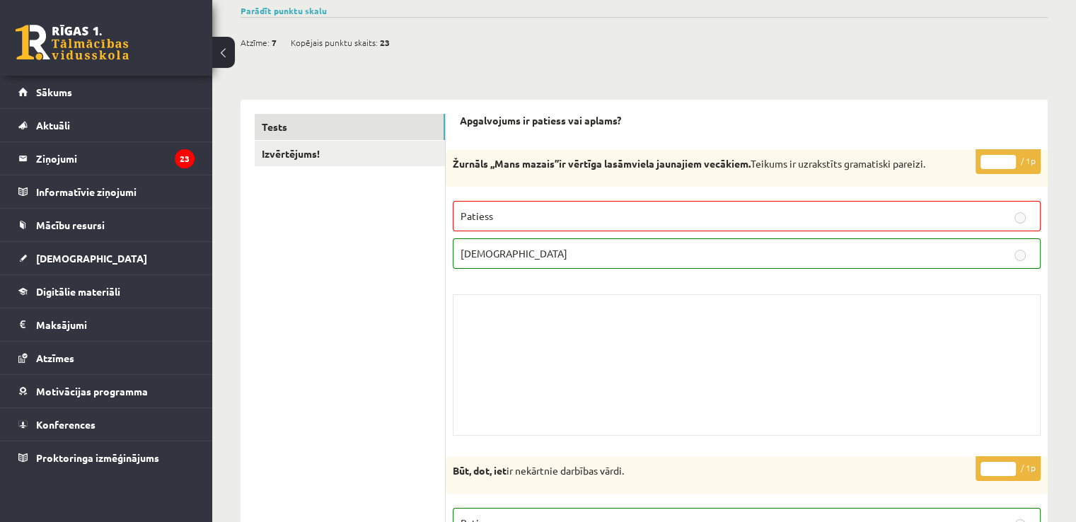
scroll to position [0, 0]
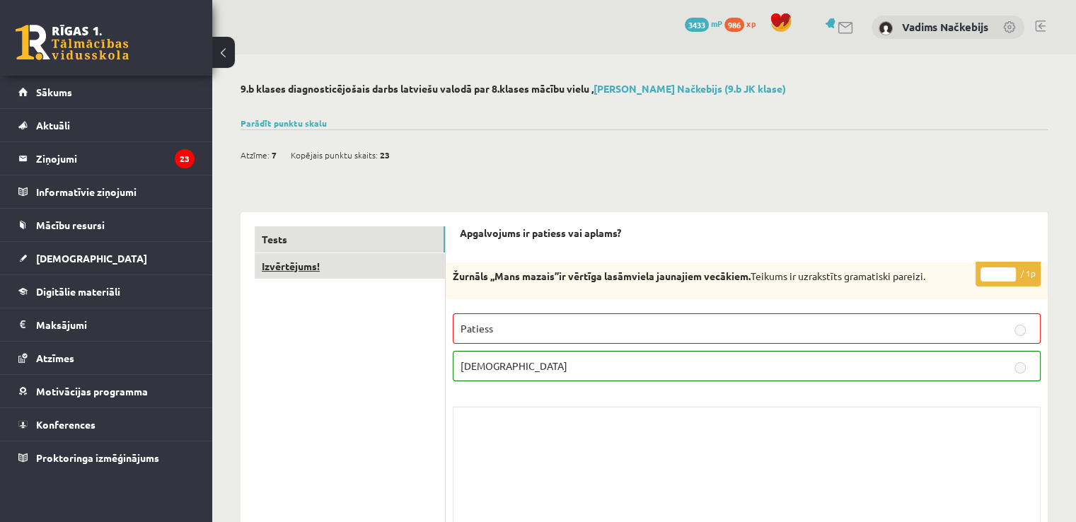
click at [313, 261] on link "Izvērtējums!" at bounding box center [350, 266] width 190 height 26
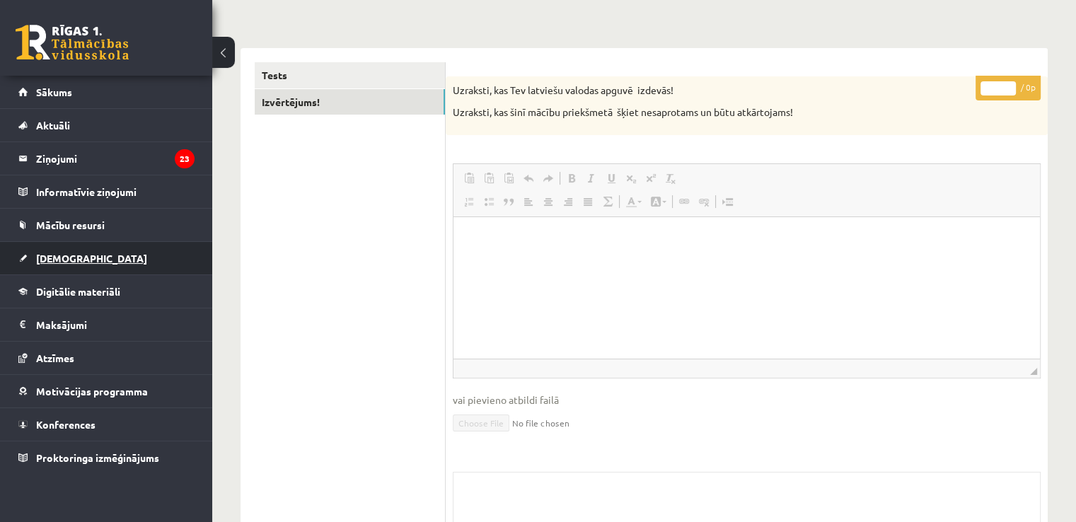
click at [115, 262] on link "[DEMOGRAPHIC_DATA]" at bounding box center [106, 258] width 176 height 33
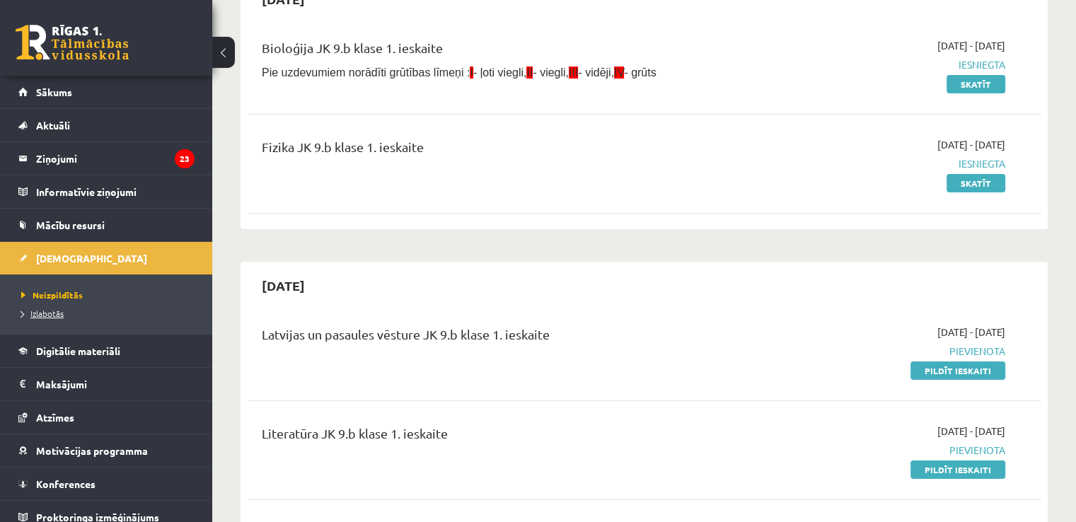
click at [38, 310] on span "Izlabotās" at bounding box center [42, 313] width 42 height 11
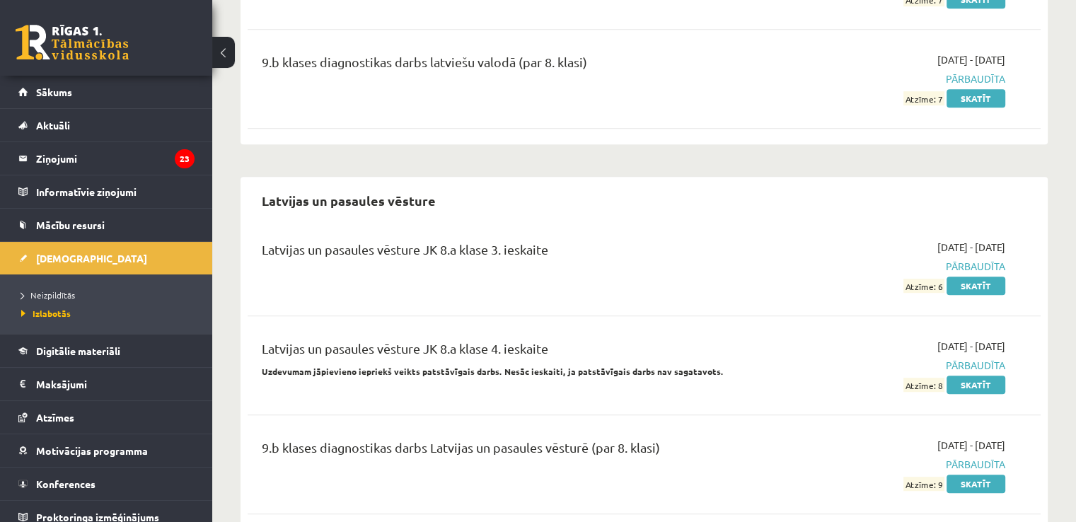
scroll to position [6225, 0]
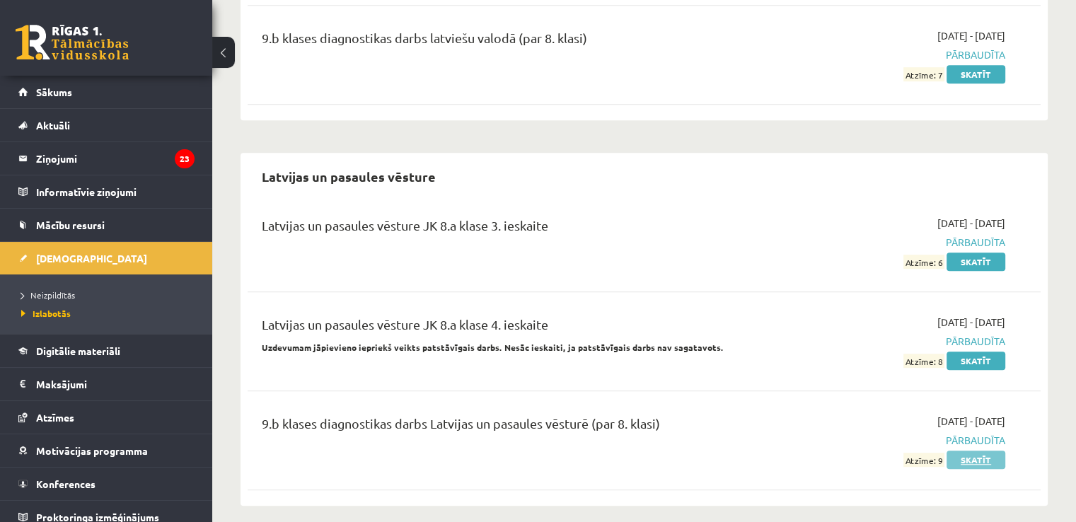
click at [990, 451] on link "Skatīt" at bounding box center [975, 460] width 59 height 18
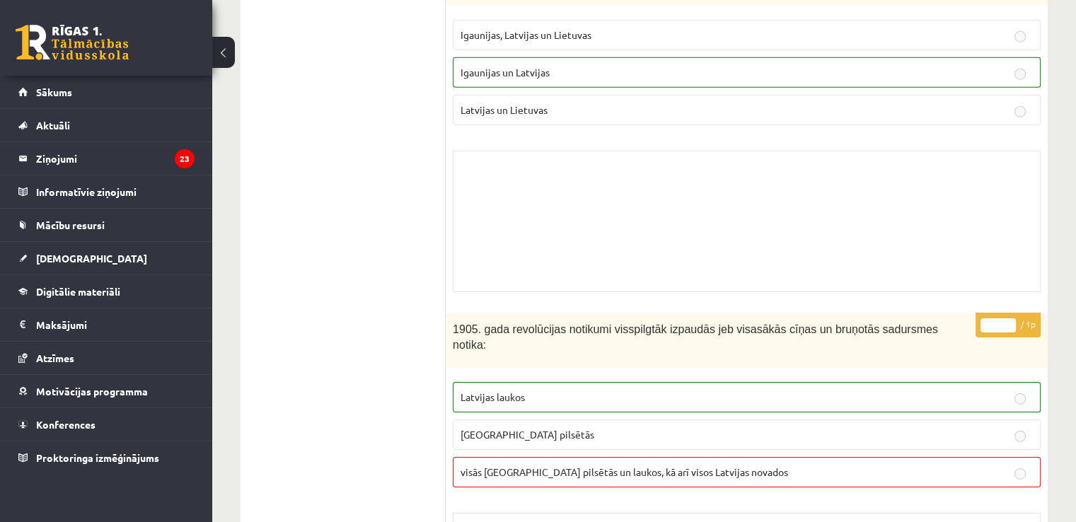
scroll to position [4527, 0]
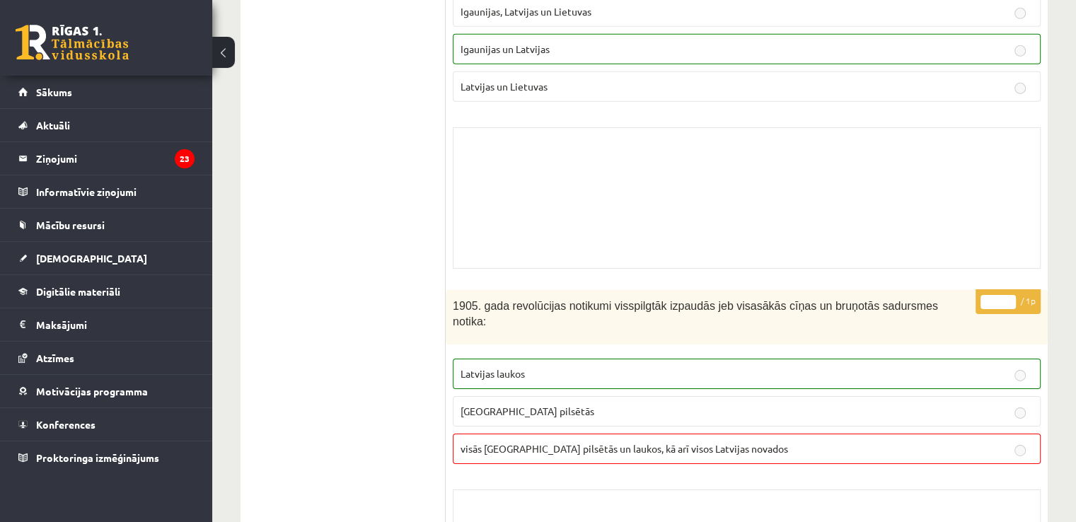
drag, startPoint x: 580, startPoint y: 315, endPoint x: 523, endPoint y: 318, distance: 56.7
click at [523, 366] on p "Latvijas laukos" at bounding box center [746, 373] width 572 height 15
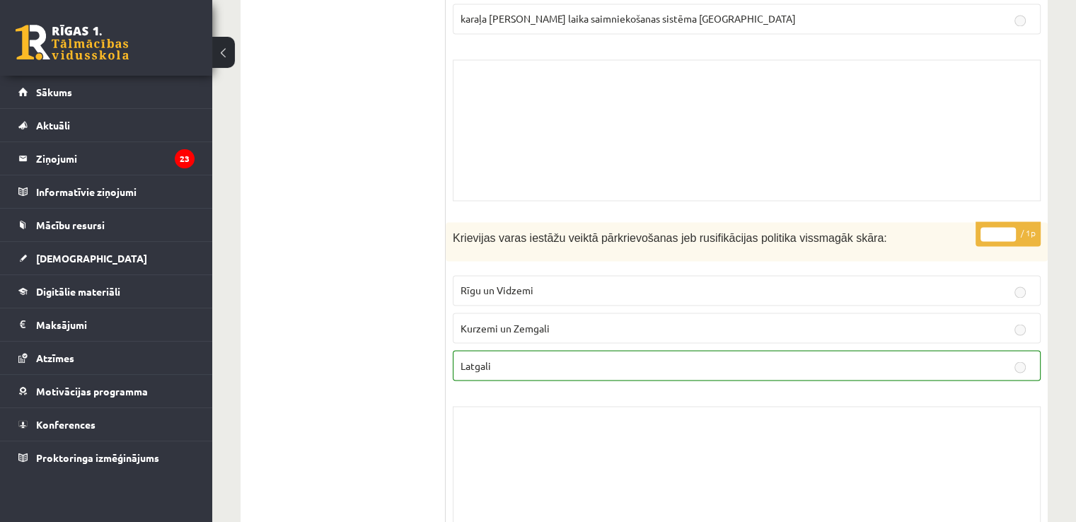
scroll to position [7781, 0]
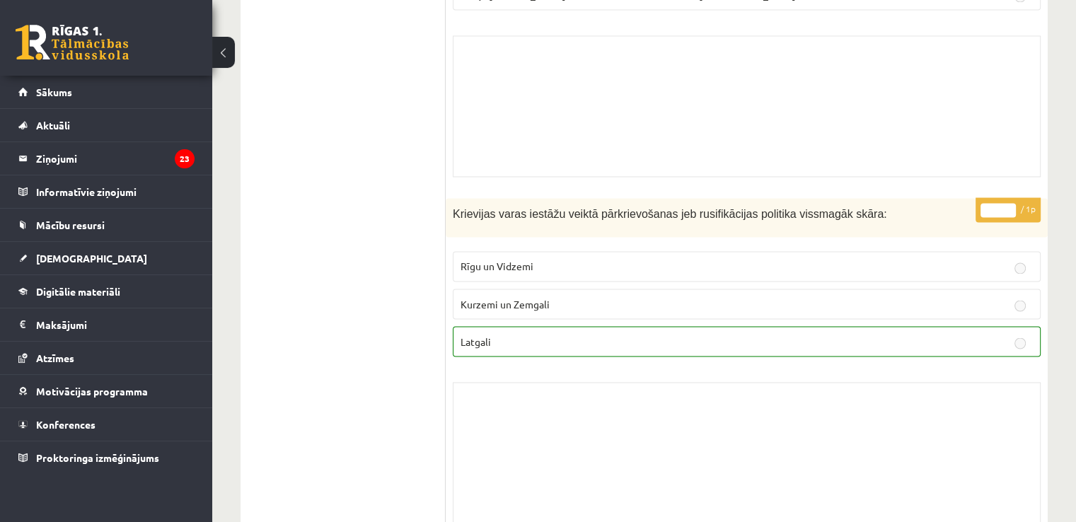
drag, startPoint x: 665, startPoint y: 241, endPoint x: 630, endPoint y: 256, distance: 37.7
drag, startPoint x: 630, startPoint y: 256, endPoint x: 562, endPoint y: 185, distance: 98.6
click at [562, 244] on fieldset "Rīgu un Vidzemi Kurzemi un Zemgali [GEOGRAPHIC_DATA]" at bounding box center [747, 302] width 588 height 117
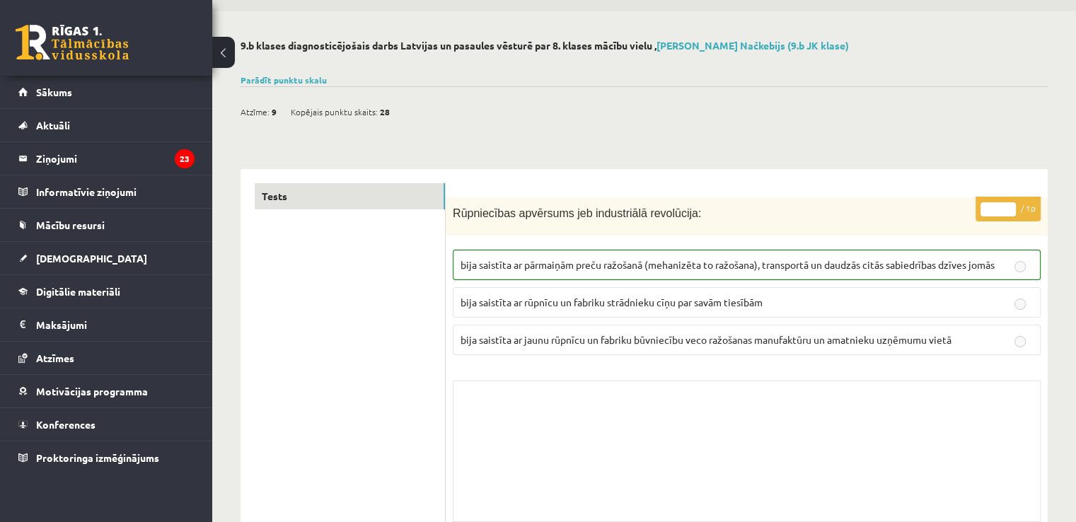
scroll to position [0, 0]
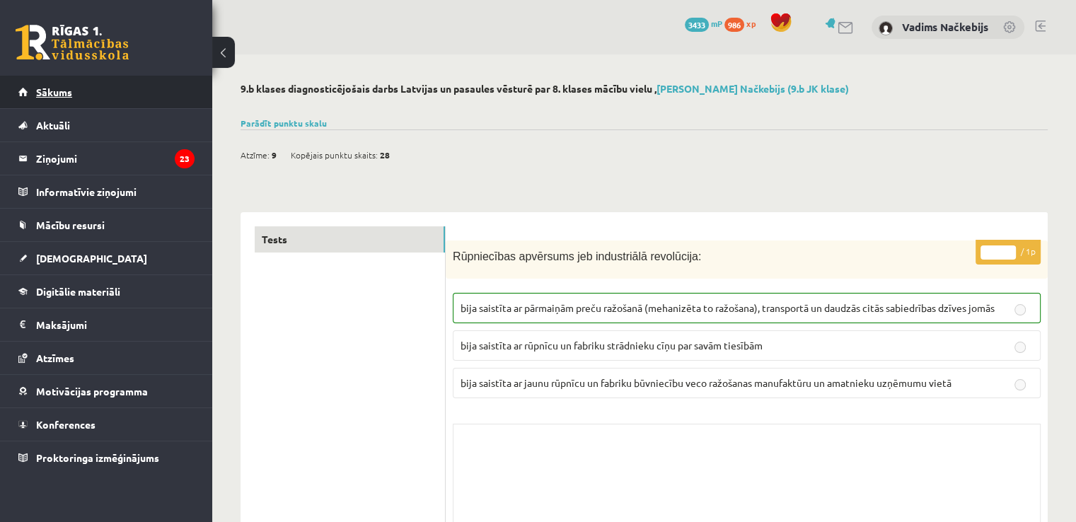
click at [90, 93] on link "Sākums" at bounding box center [106, 92] width 176 height 33
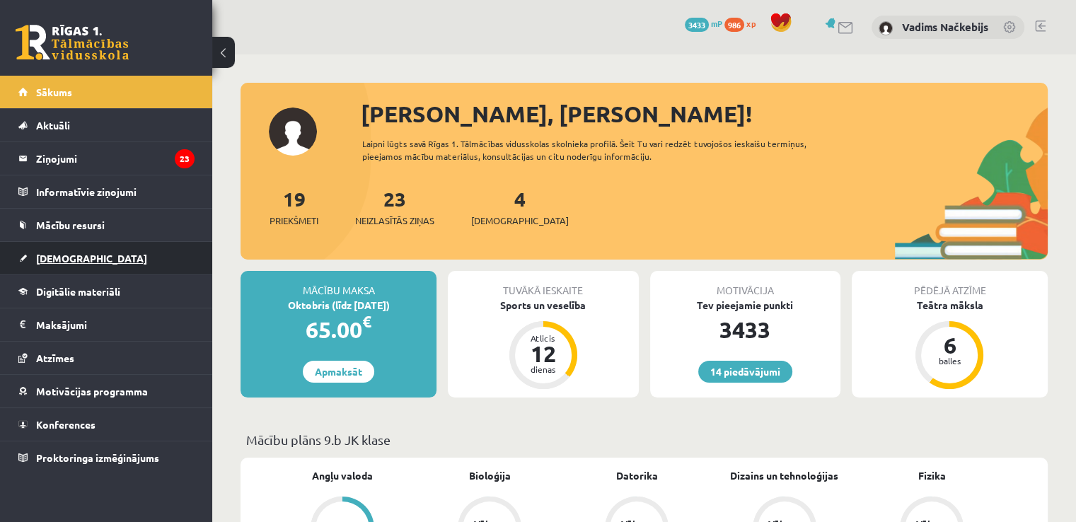
click at [66, 250] on link "[DEMOGRAPHIC_DATA]" at bounding box center [106, 258] width 176 height 33
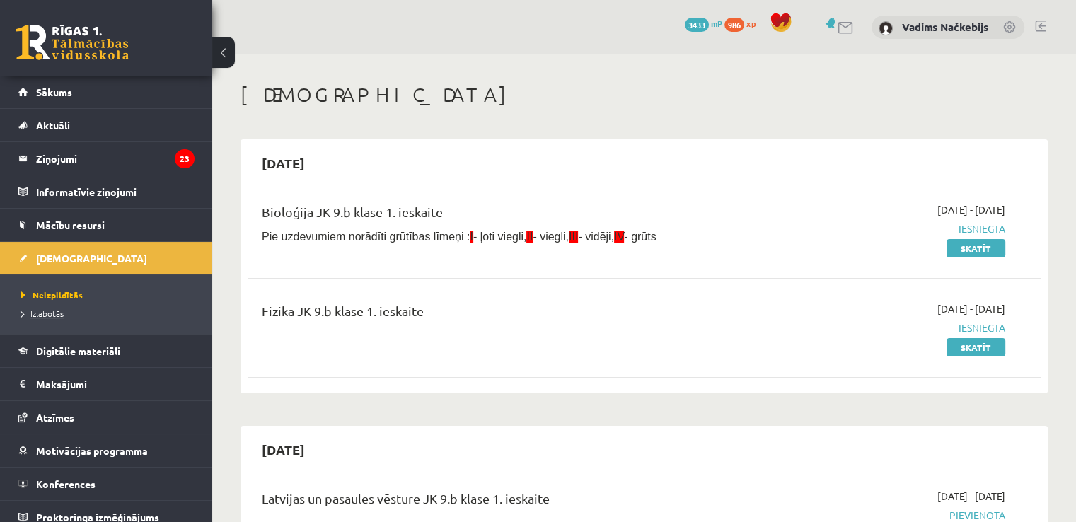
click at [48, 314] on span "Izlabotās" at bounding box center [42, 313] width 42 height 11
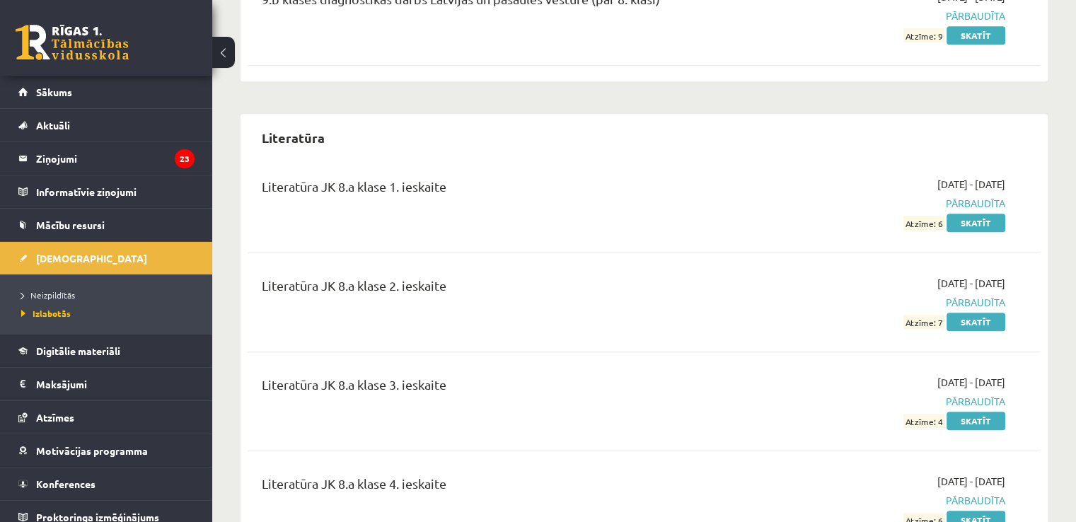
scroll to position [6932, 0]
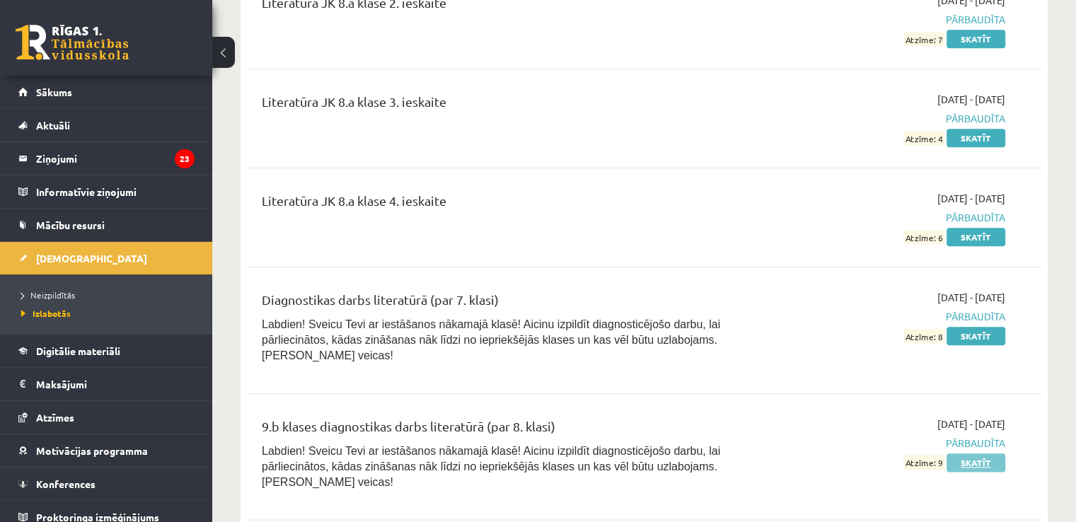
click at [975, 453] on link "Skatīt" at bounding box center [975, 462] width 59 height 18
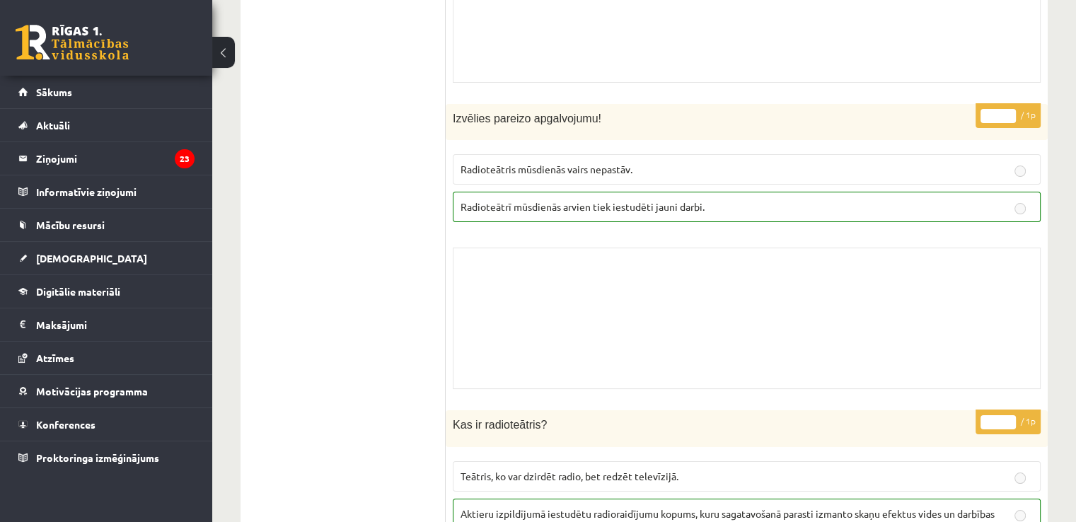
scroll to position [5659, 0]
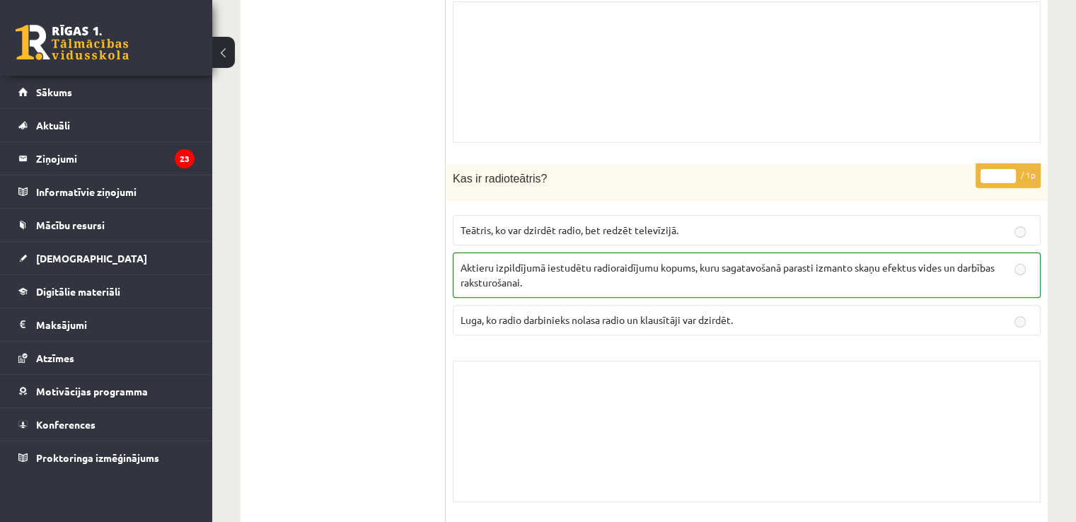
drag, startPoint x: 690, startPoint y: 174, endPoint x: 709, endPoint y: 182, distance: 20.6
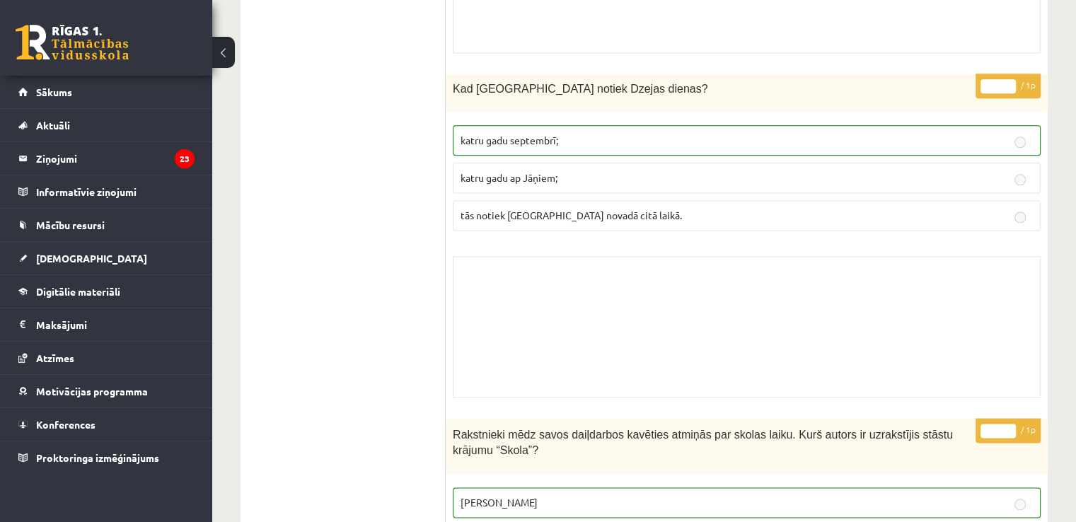
scroll to position [7215, 0]
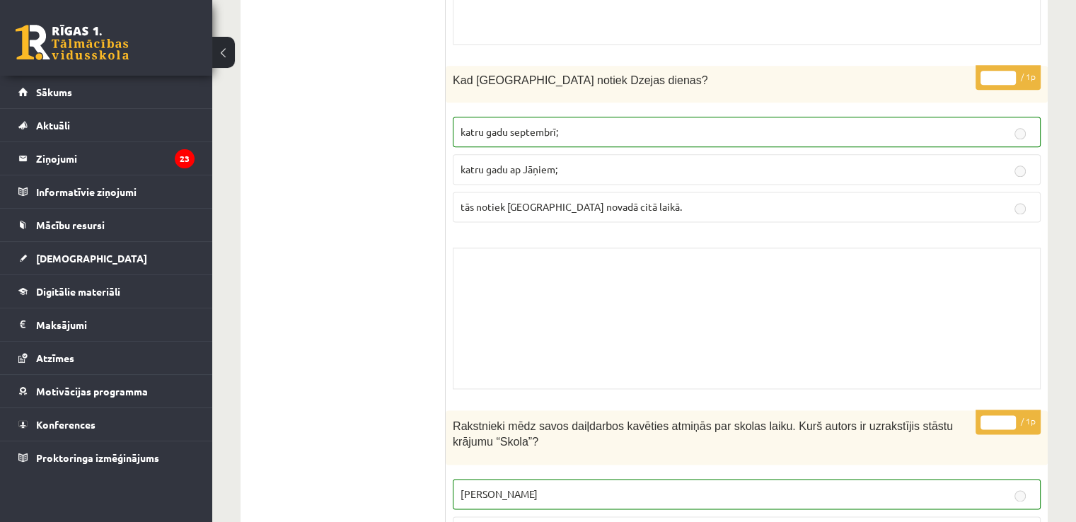
drag, startPoint x: 599, startPoint y: 302, endPoint x: 577, endPoint y: 328, distance: 34.6
click at [577, 328] on div "Skolotāja pielikums" at bounding box center [747, 318] width 588 height 141
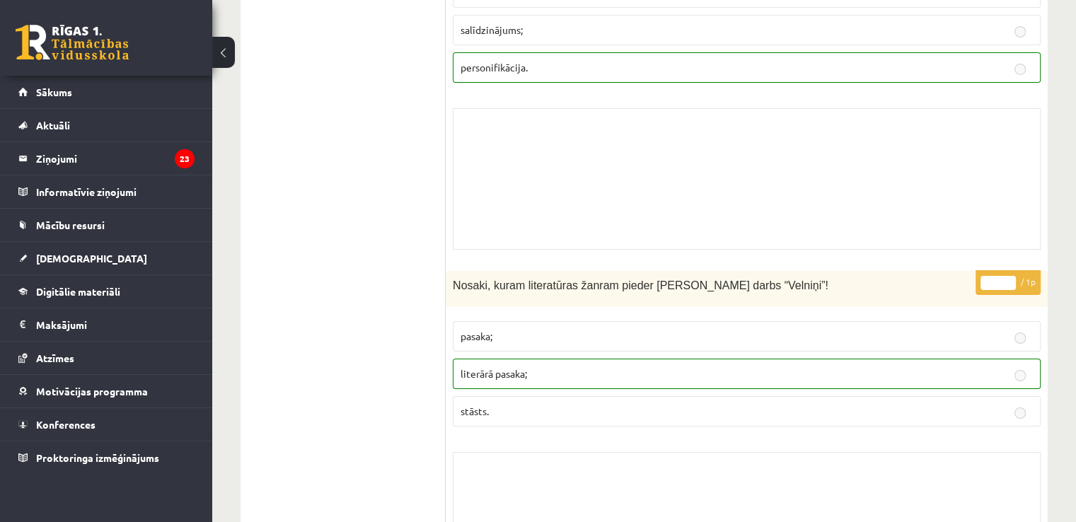
scroll to position [10328, 0]
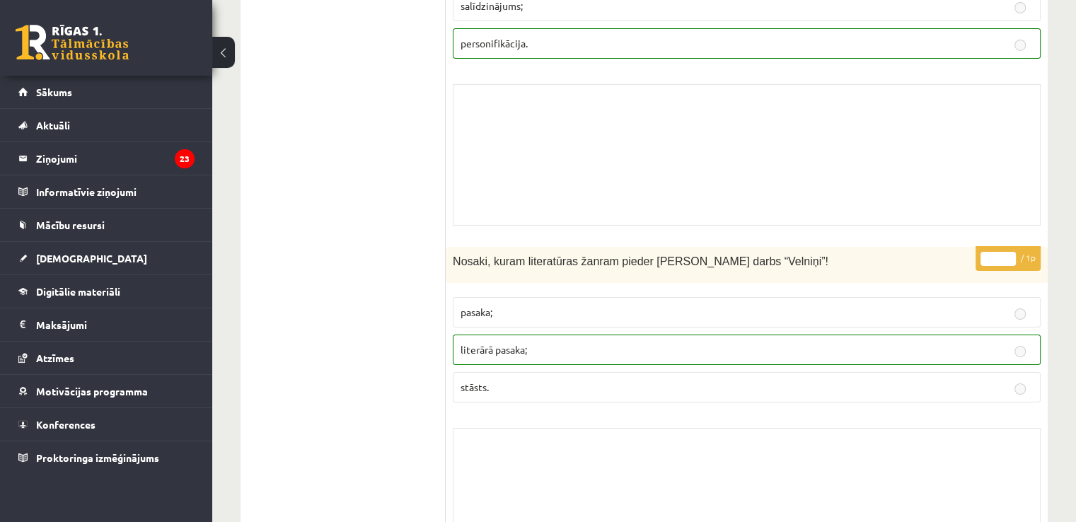
drag, startPoint x: 387, startPoint y: 59, endPoint x: 794, endPoint y: 174, distance: 423.3
drag, startPoint x: 794, startPoint y: 174, endPoint x: 716, endPoint y: 148, distance: 82.8
click at [716, 148] on div "Skolotāja pielikums" at bounding box center [747, 154] width 588 height 141
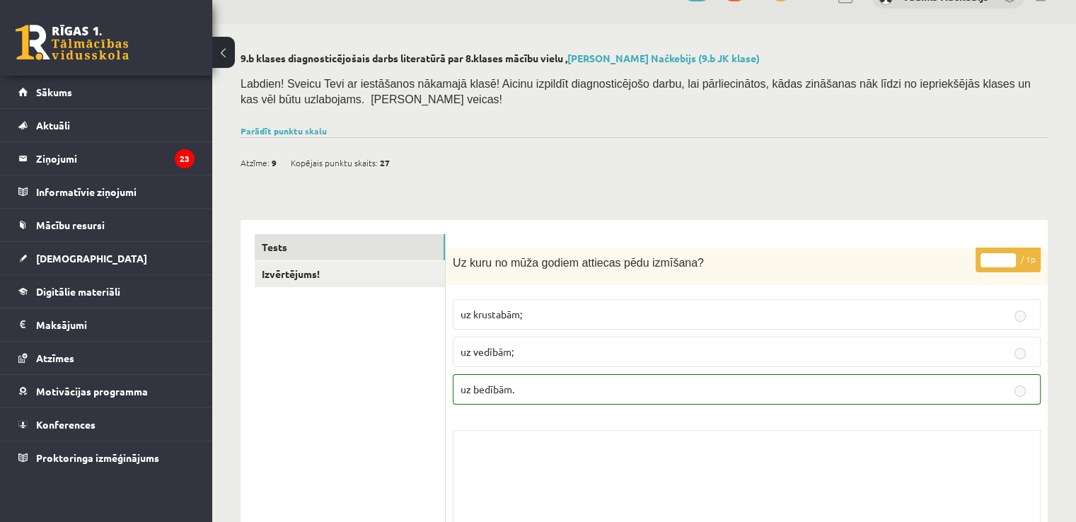
scroll to position [0, 0]
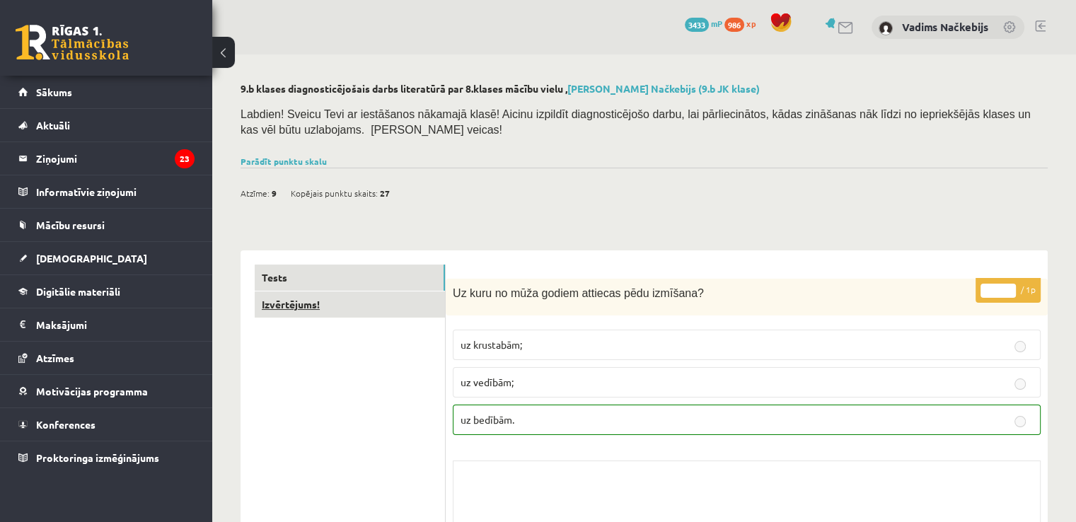
click at [368, 303] on link "Izvērtējums!" at bounding box center [350, 304] width 190 height 26
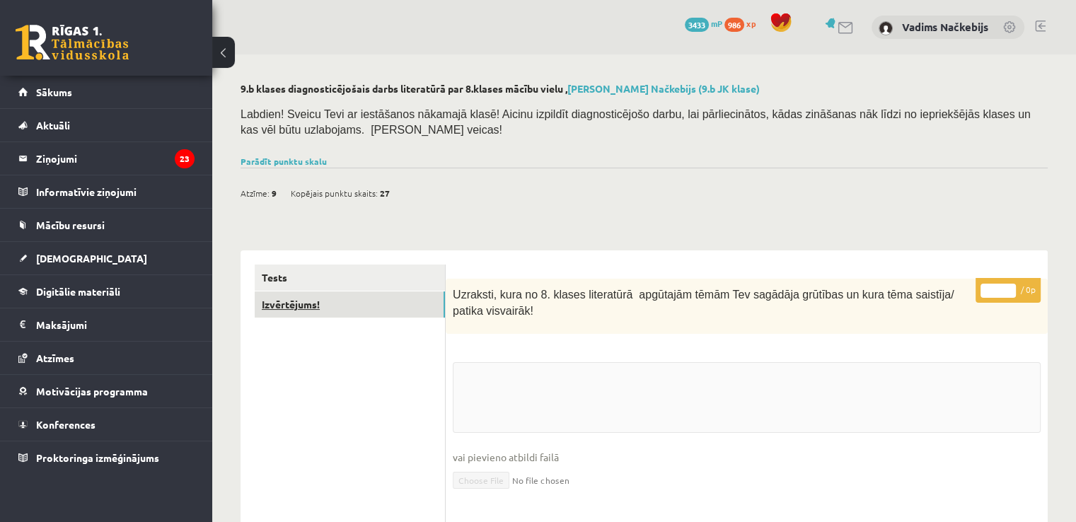
scroll to position [198, 0]
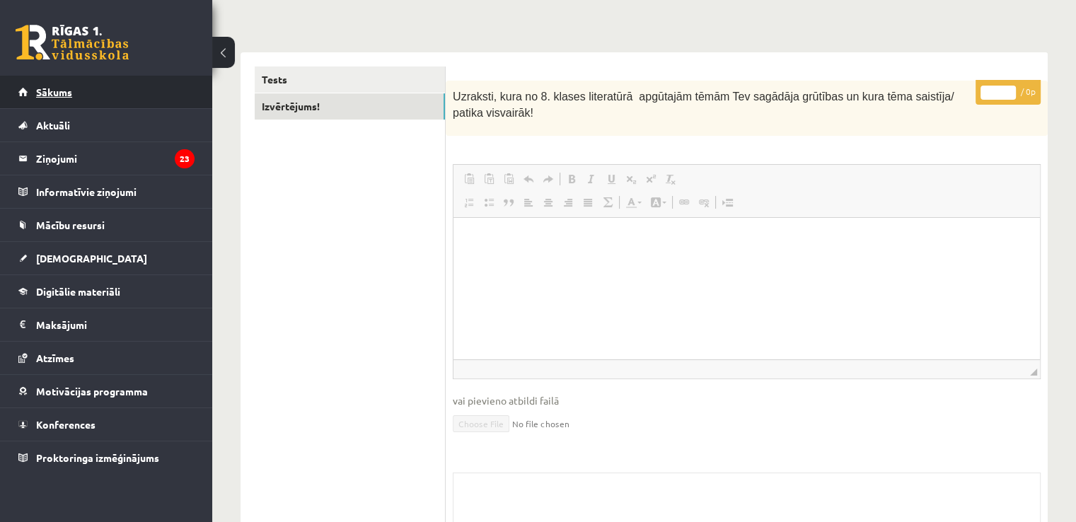
click at [66, 100] on link "Sākums" at bounding box center [106, 92] width 176 height 33
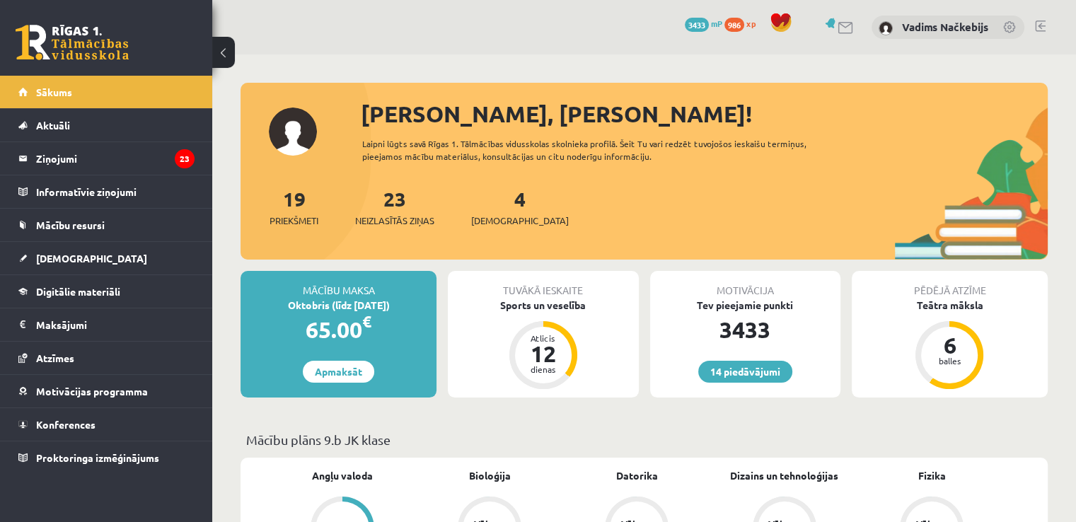
click at [1044, 23] on link at bounding box center [1040, 26] width 11 height 11
